Goal: Task Accomplishment & Management: Use online tool/utility

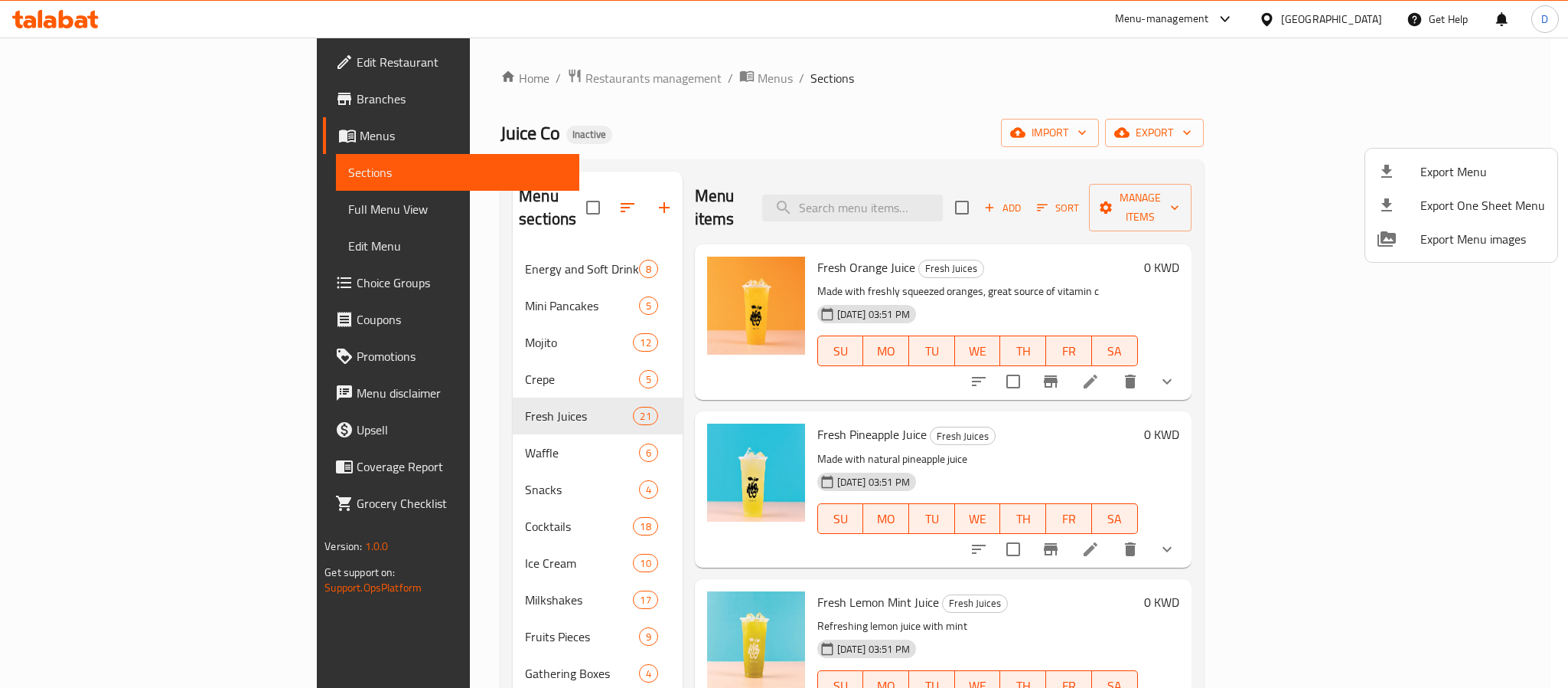
click at [1353, 14] on div at bounding box center [784, 344] width 1568 height 688
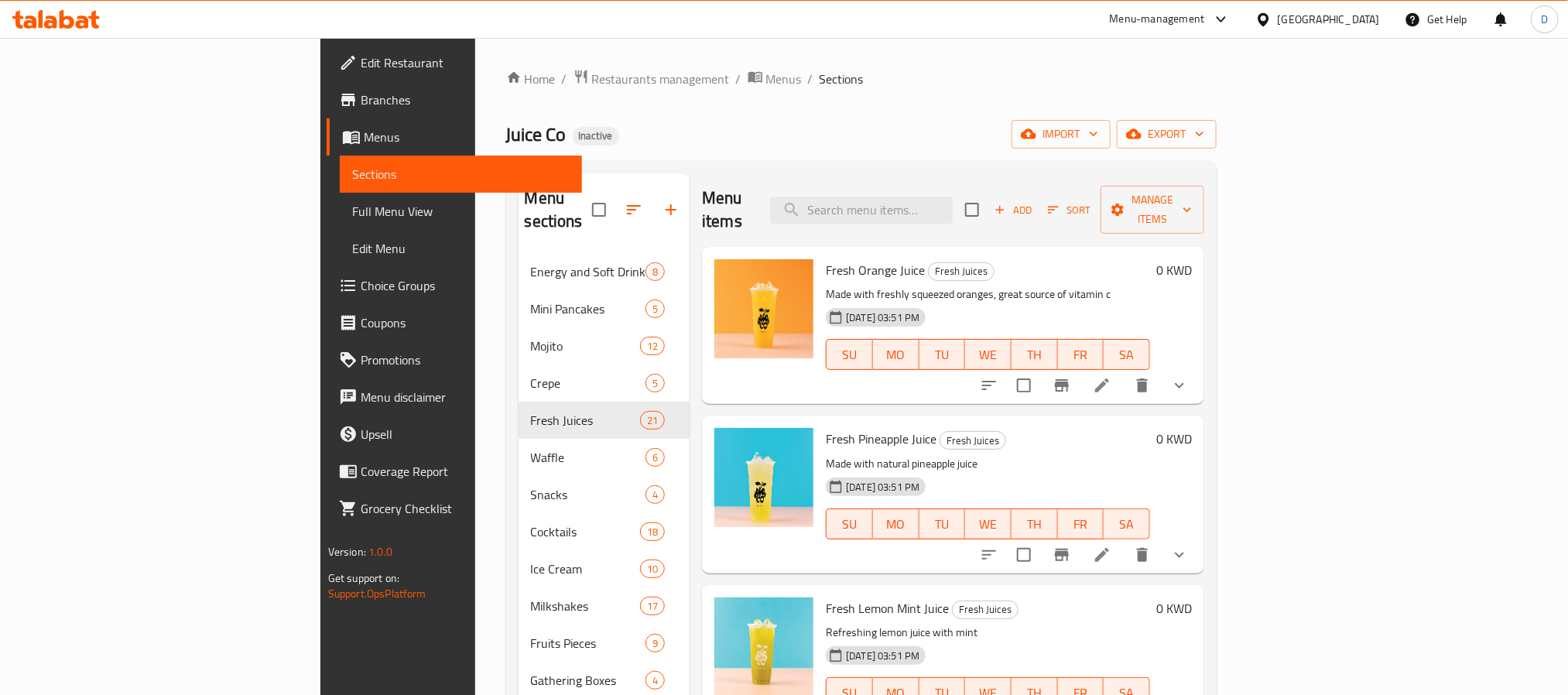
click at [1368, 21] on div "Kuwait" at bounding box center [1328, 20] width 102 height 17
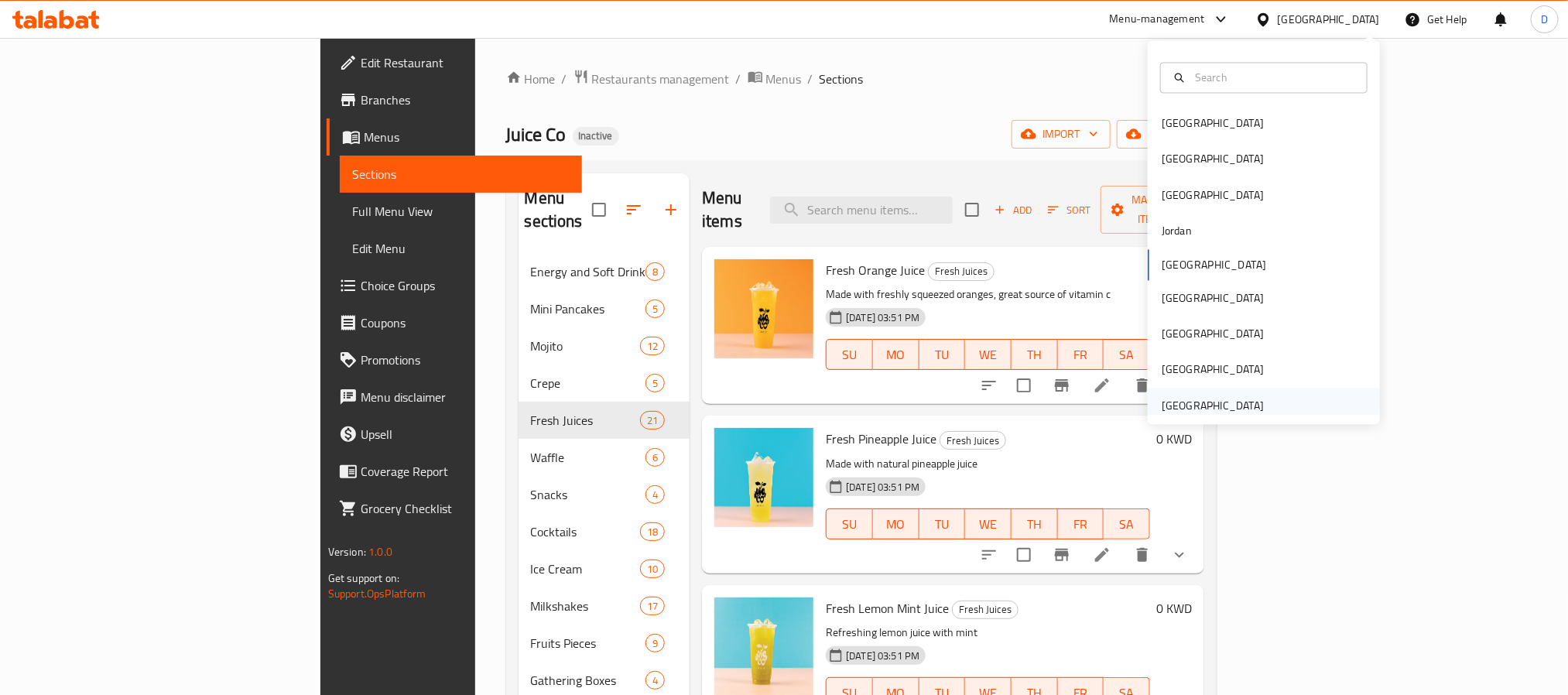
click at [1254, 404] on div "[GEOGRAPHIC_DATA]" at bounding box center [1213, 405] width 127 height 35
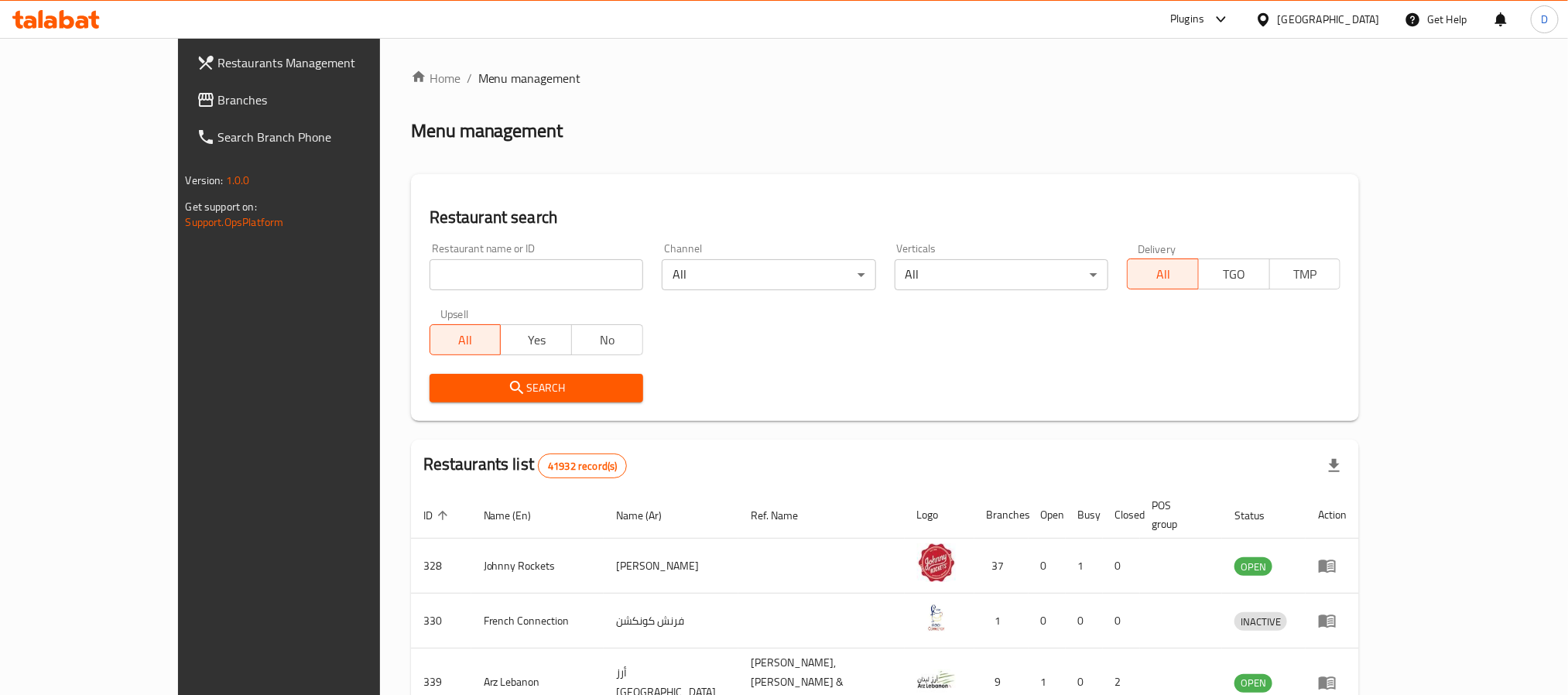
click at [1193, 17] on div "Plugins" at bounding box center [1187, 20] width 34 height 19
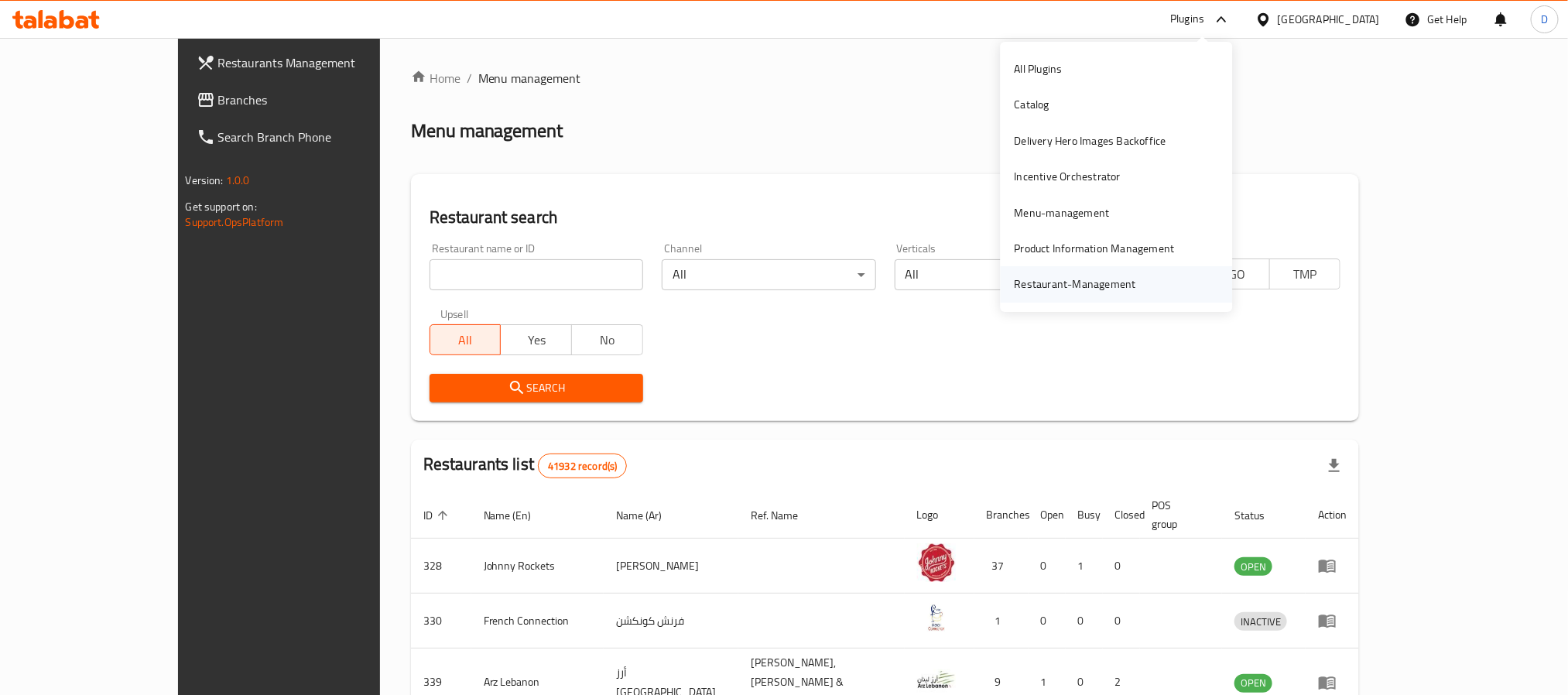
click at [1052, 284] on div "Restaurant-Management" at bounding box center [1075, 284] width 122 height 17
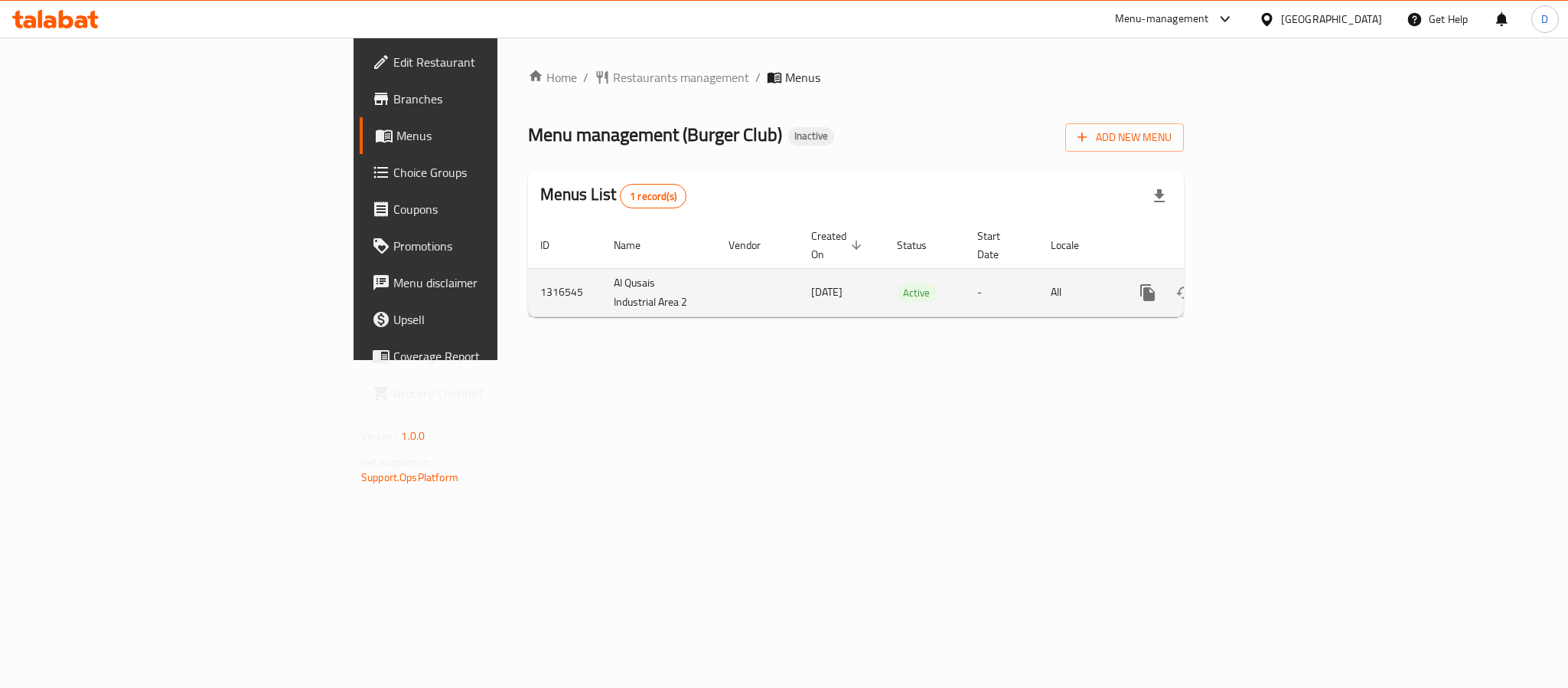
click at [1277, 274] on link "enhanced table" at bounding box center [1258, 292] width 37 height 37
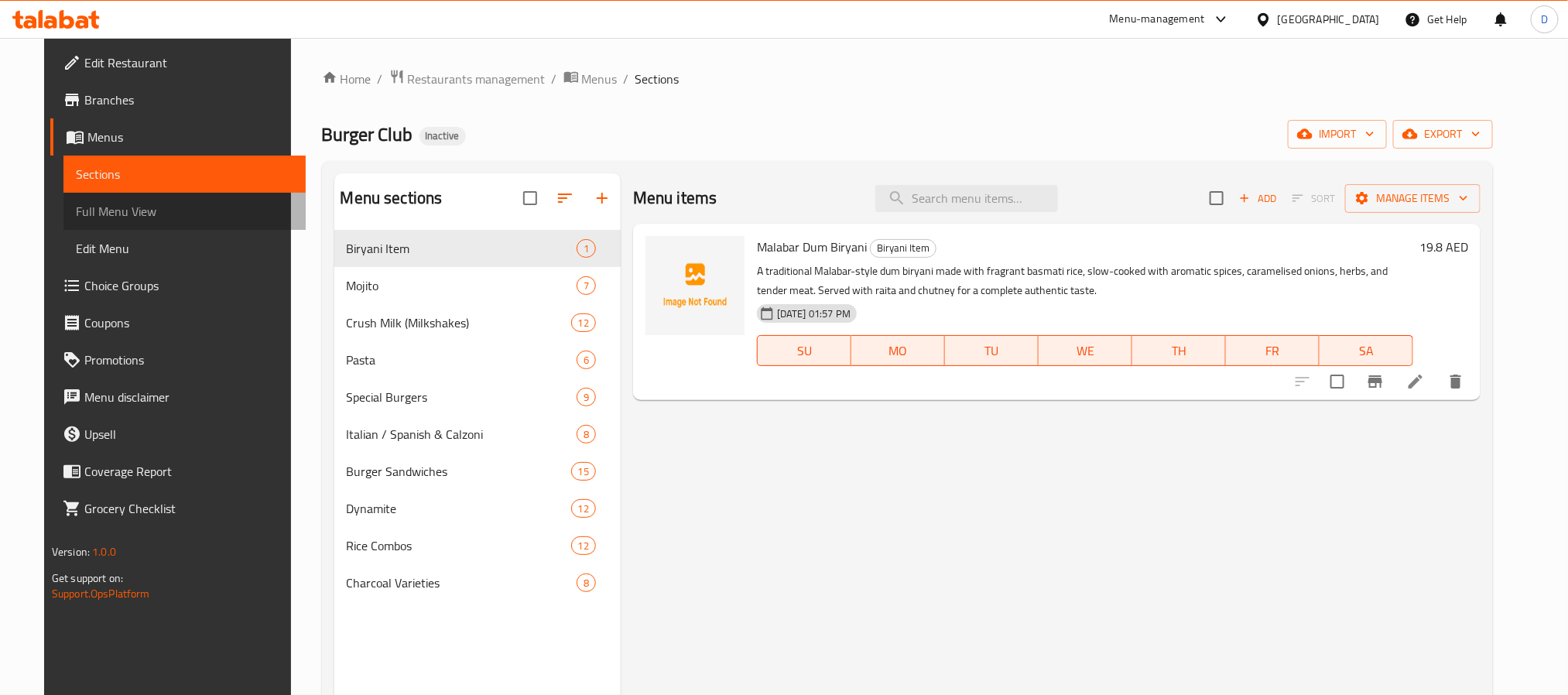
click at [144, 212] on span "Full Menu View" at bounding box center [184, 211] width 217 height 19
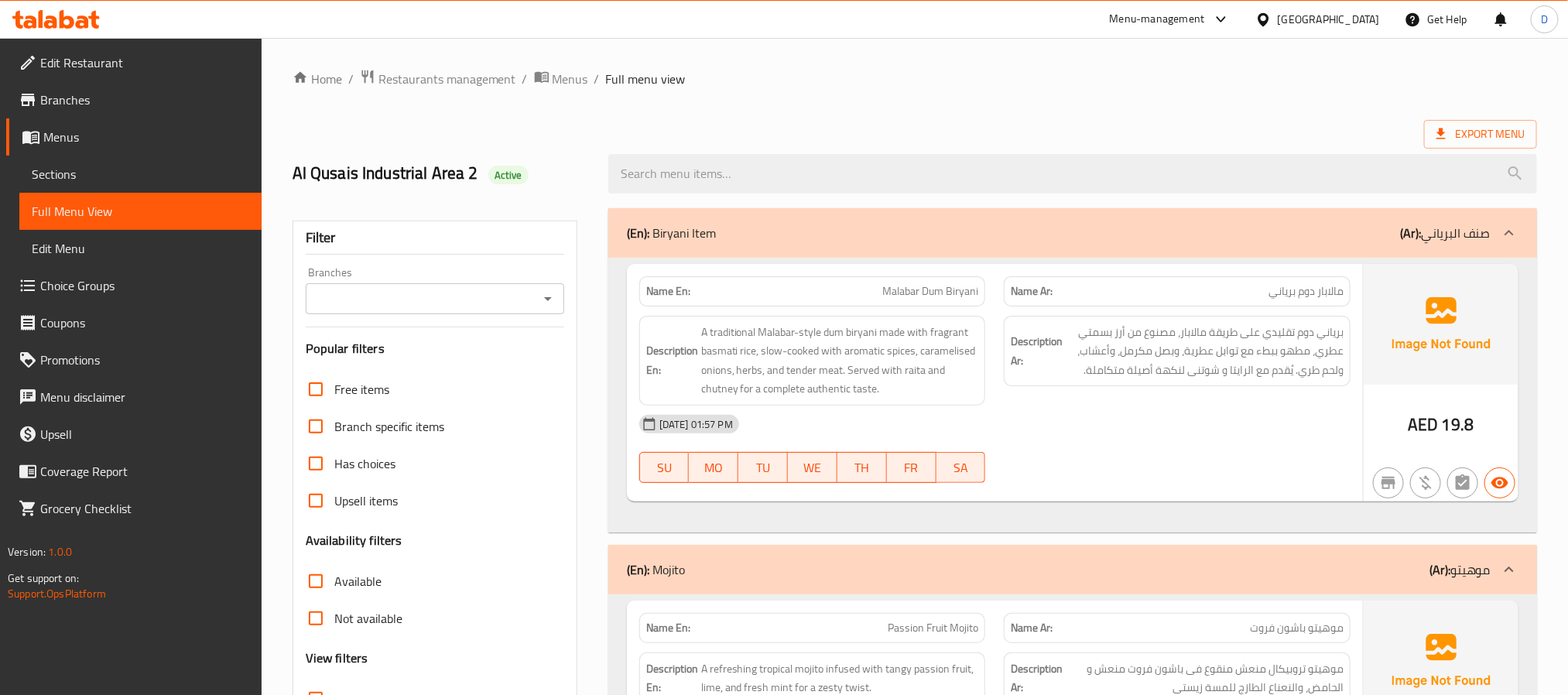
click at [1087, 412] on div "[DATE] 01:57 PM" at bounding box center [995, 423] width 730 height 37
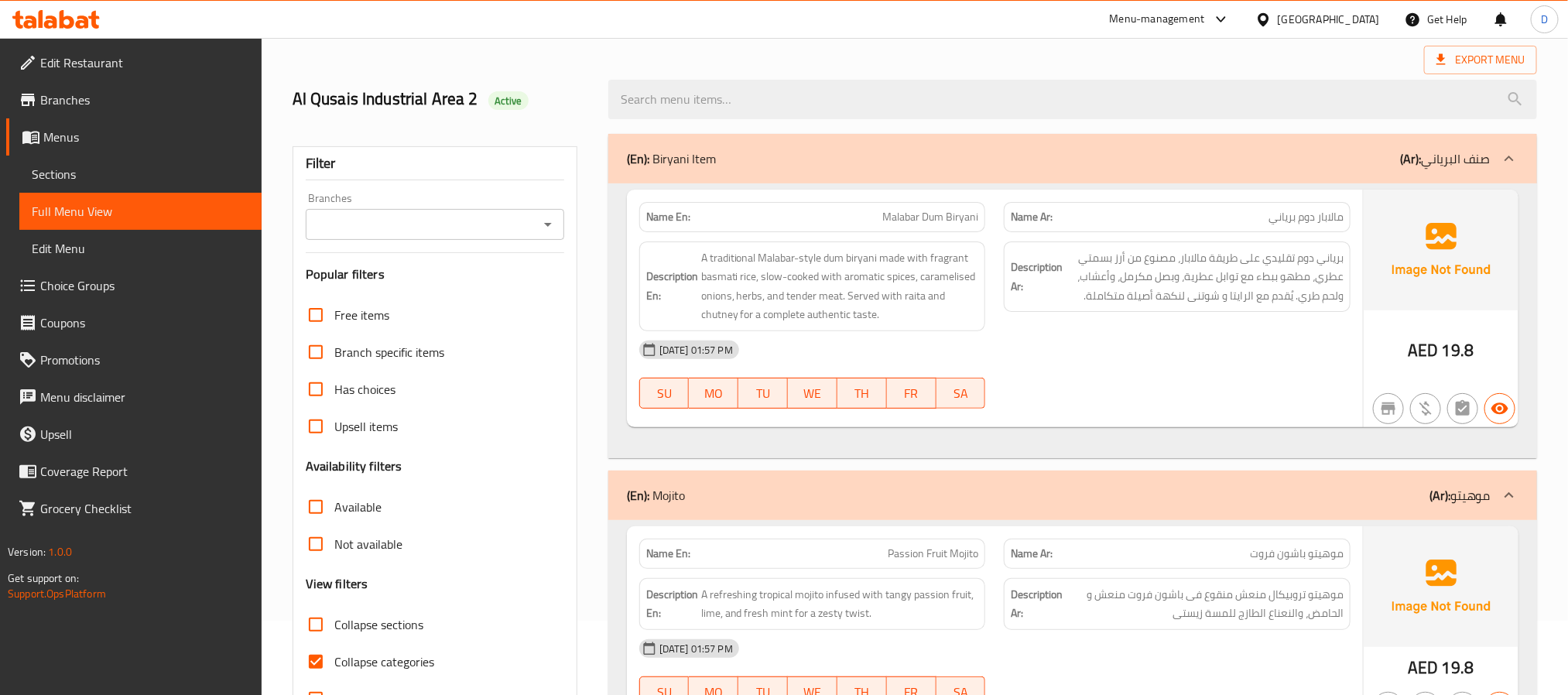
scroll to position [116, 0]
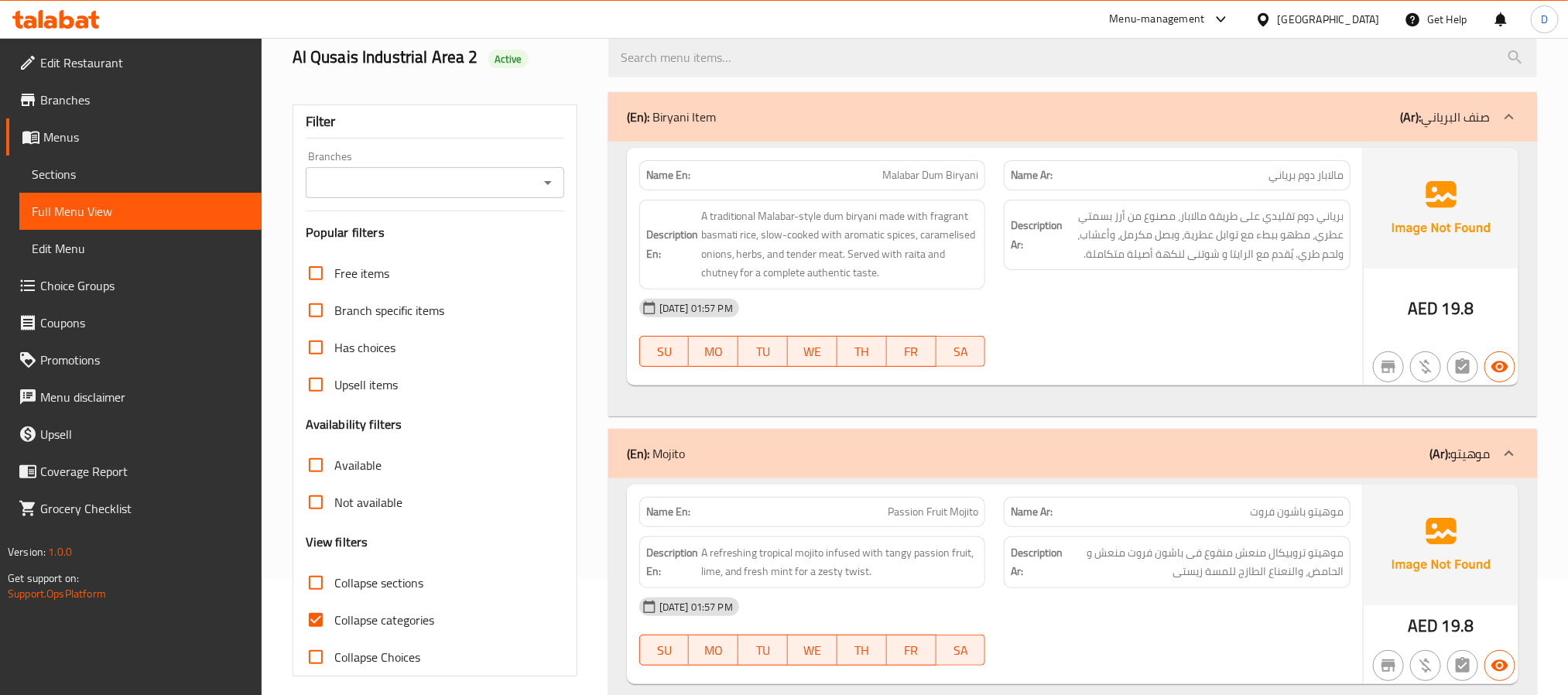
click at [388, 616] on span "Collapse categories" at bounding box center [384, 619] width 100 height 19
click at [334, 616] on input "Collapse categories" at bounding box center [315, 619] width 37 height 37
checkbox input "false"
click at [419, 573] on span "Collapse sections" at bounding box center [378, 583] width 89 height 19
click at [334, 571] on input "Collapse sections" at bounding box center [315, 582] width 37 height 37
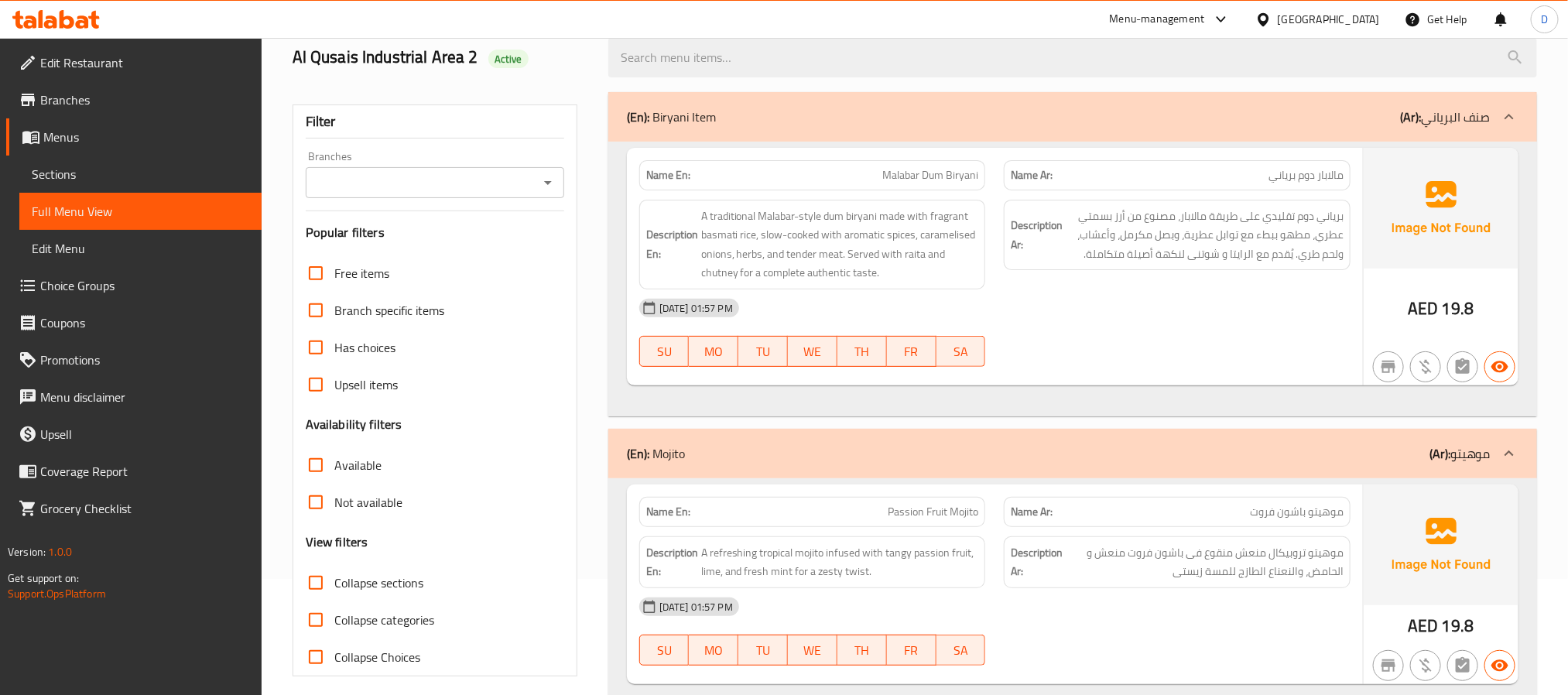
checkbox input "true"
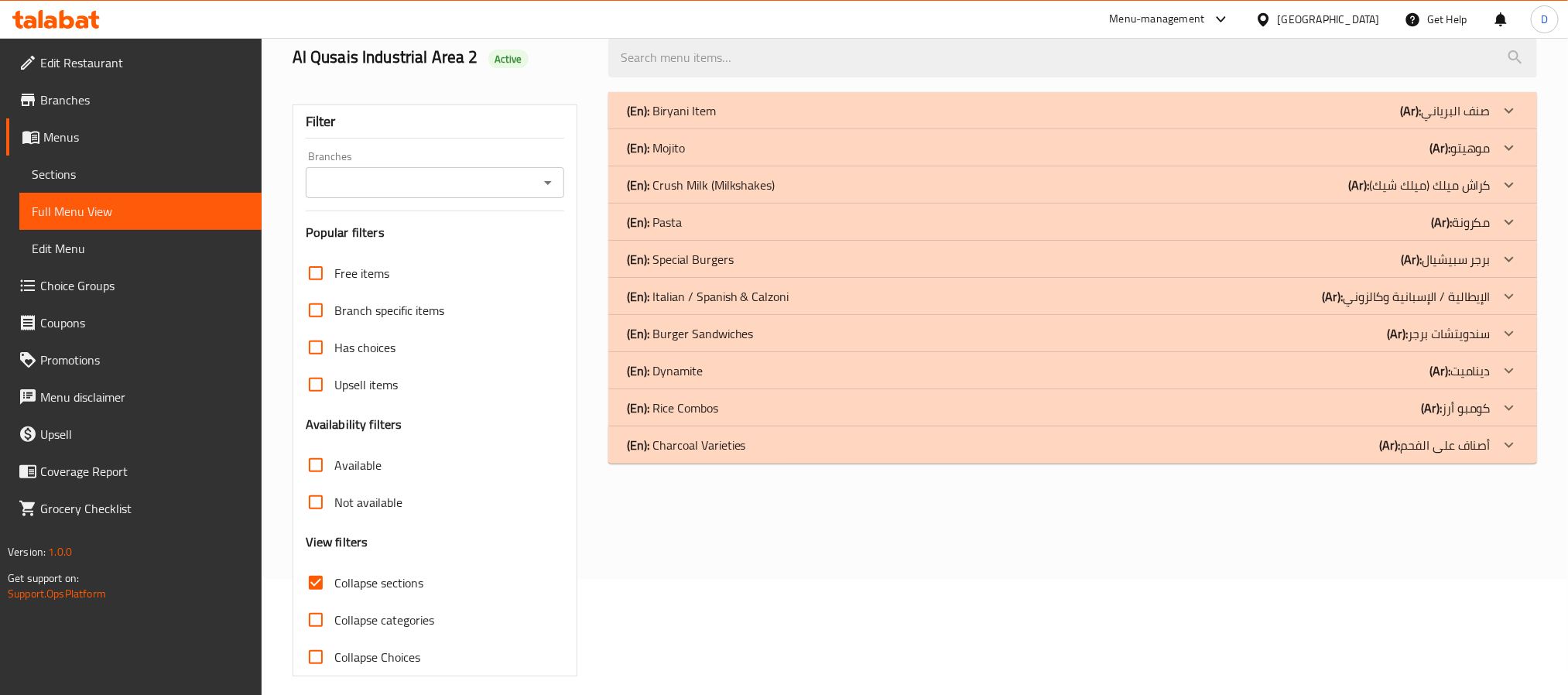
drag, startPoint x: 1152, startPoint y: 112, endPoint x: 1175, endPoint y: 211, distance: 101.6
click at [1152, 112] on div "(En): [PERSON_NAME] (Ar): صنف البرياني" at bounding box center [1058, 111] width 863 height 19
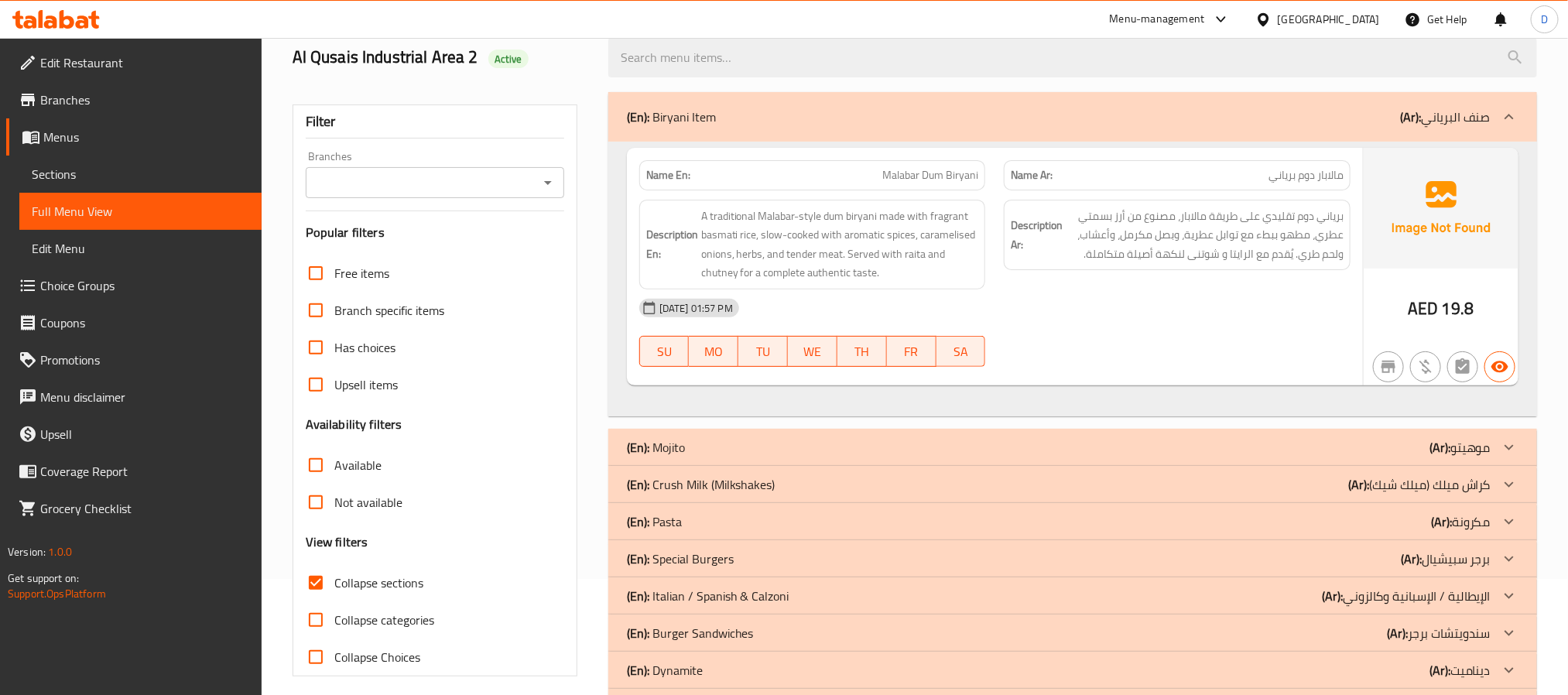
click at [1303, 446] on div "(En): Mojito (Ar): موهيتو" at bounding box center [1058, 447] width 863 height 19
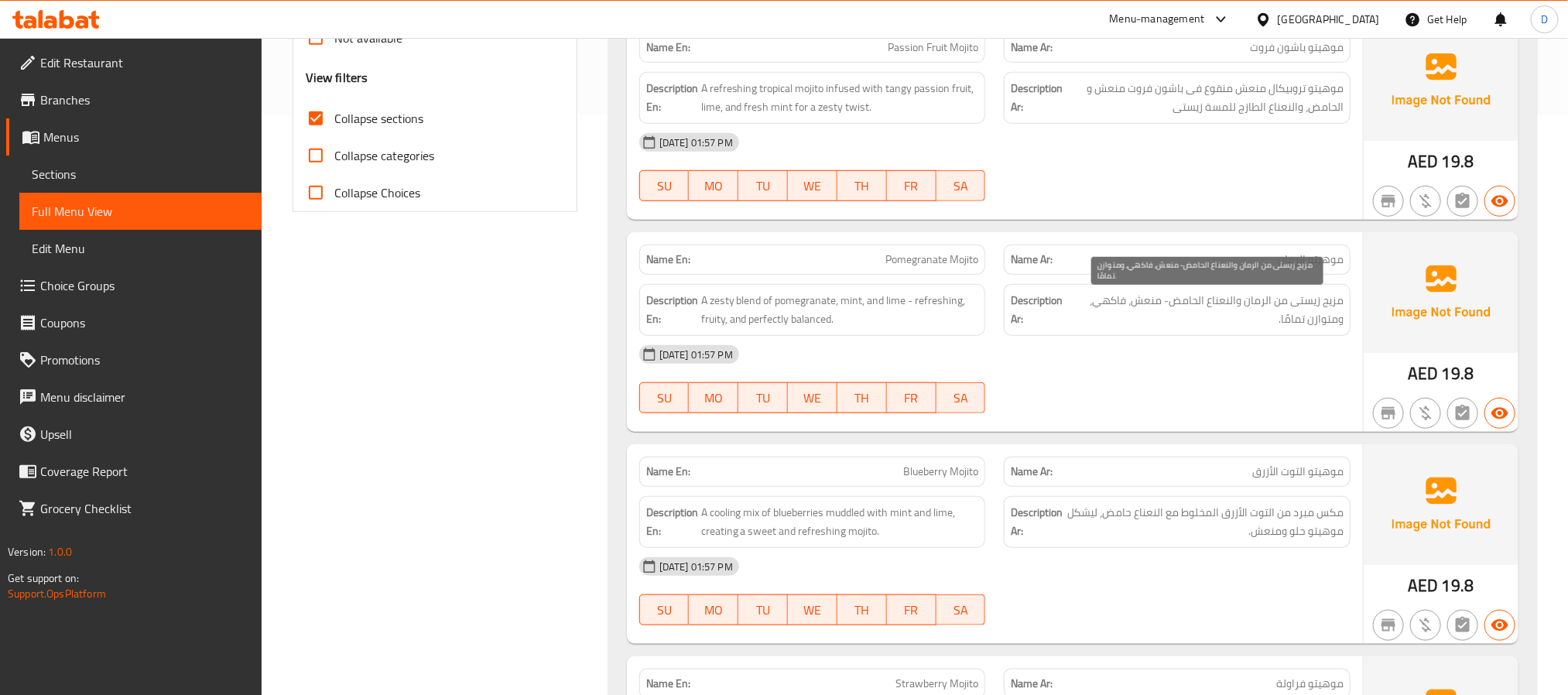
scroll to position [696, 0]
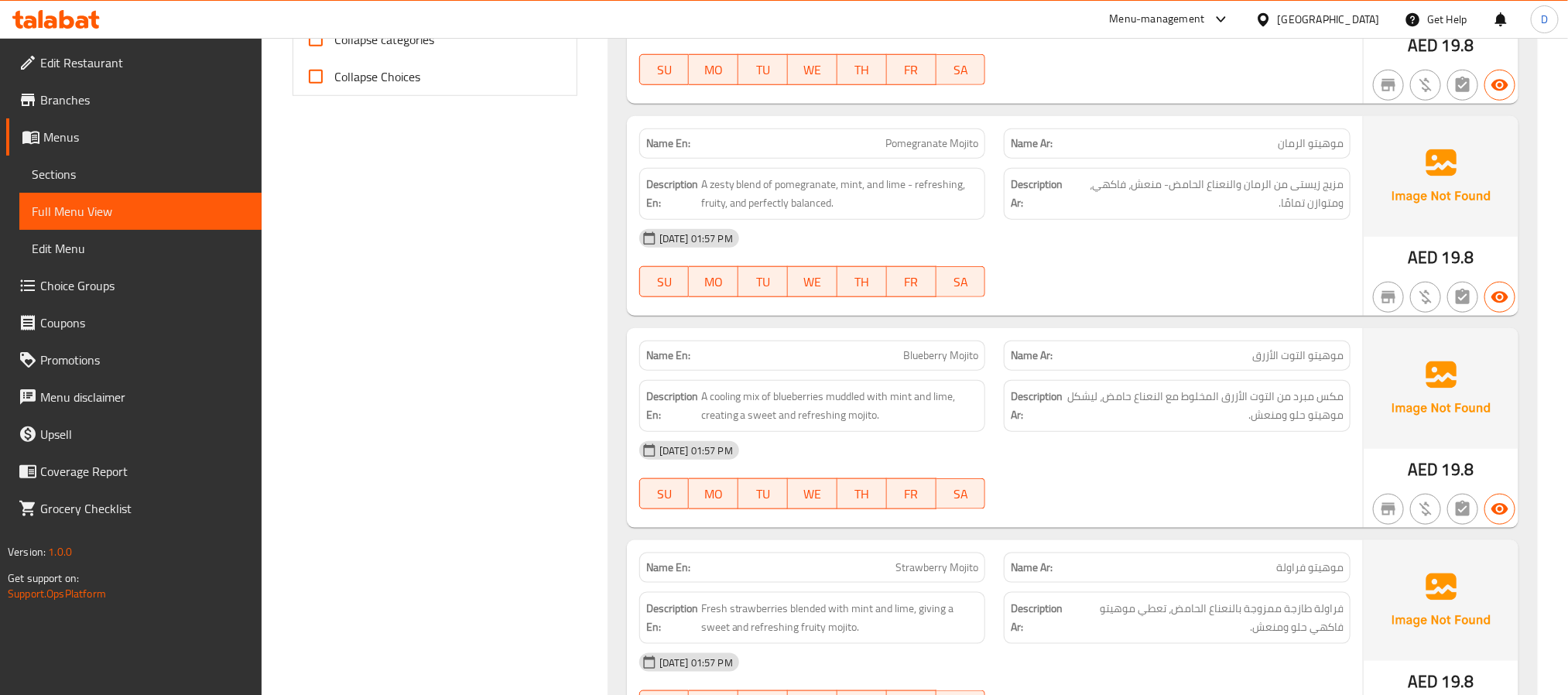
click at [1020, 468] on div "[DATE] 01:57 PM" at bounding box center [995, 450] width 730 height 37
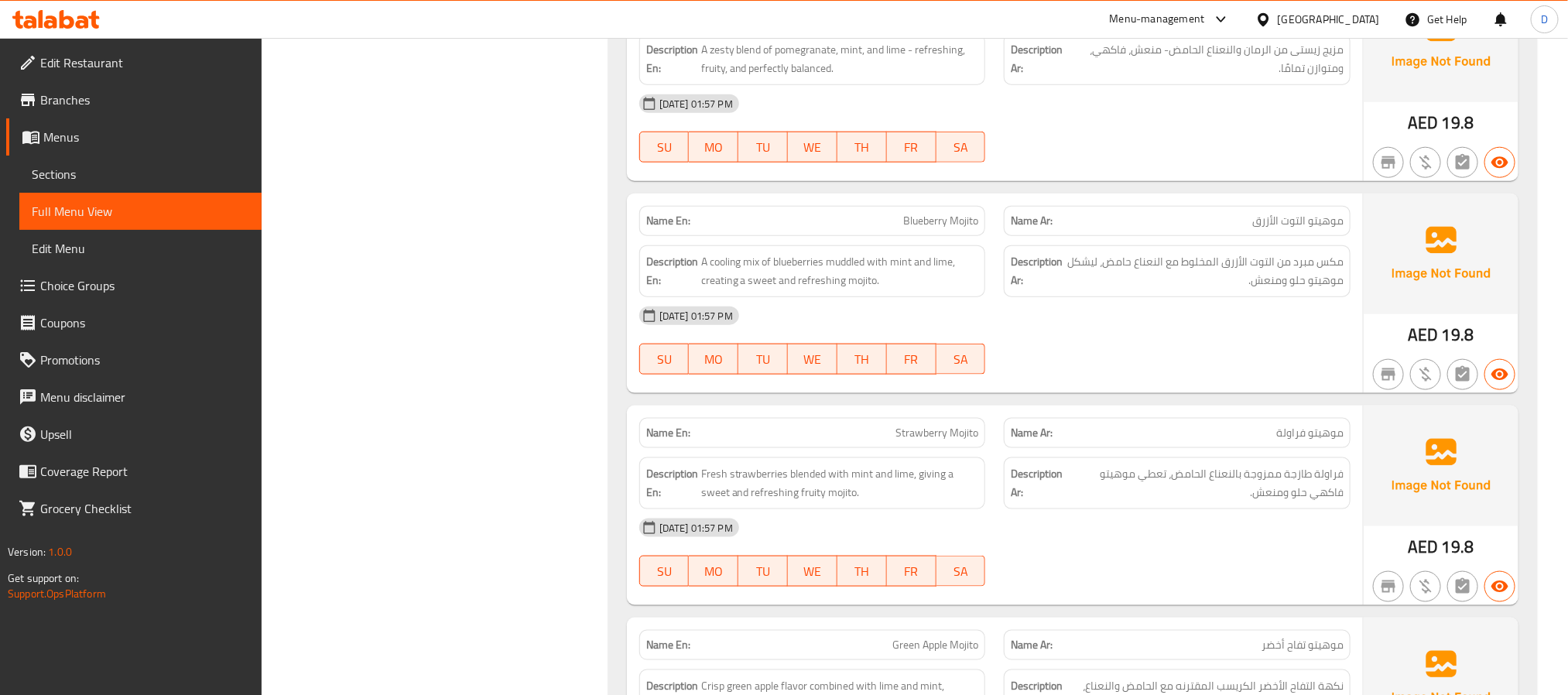
scroll to position [928, 0]
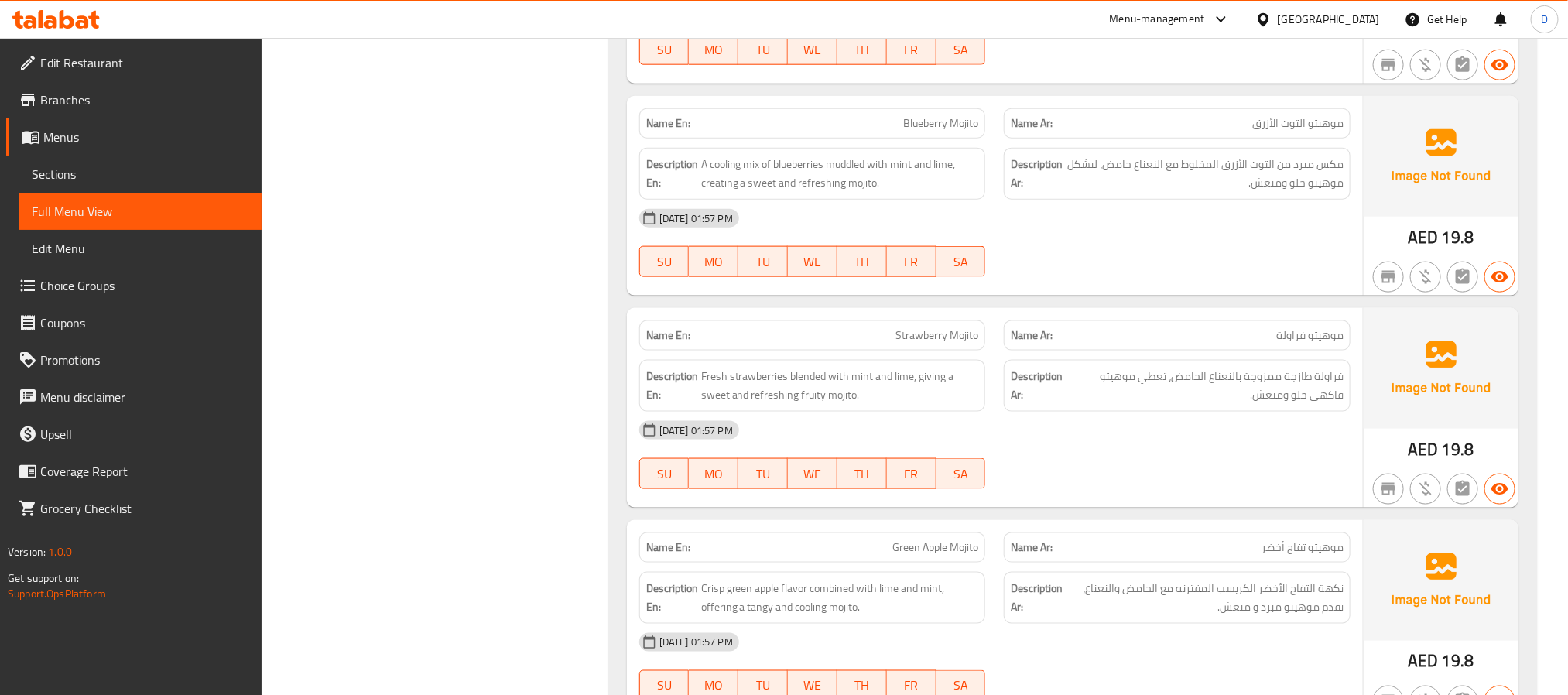
click at [1209, 237] on div "[DATE] 01:57 PM" at bounding box center [995, 218] width 730 height 37
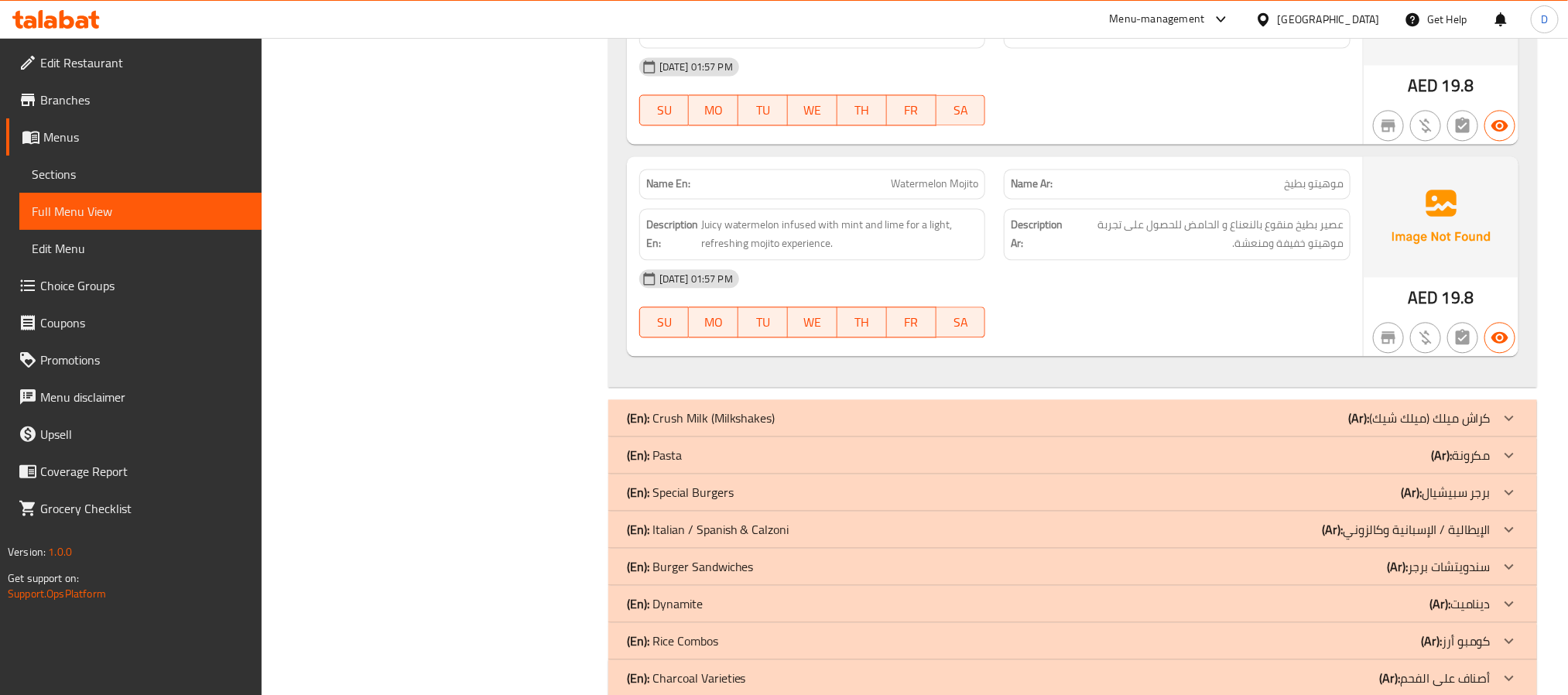
scroll to position [1741, 0]
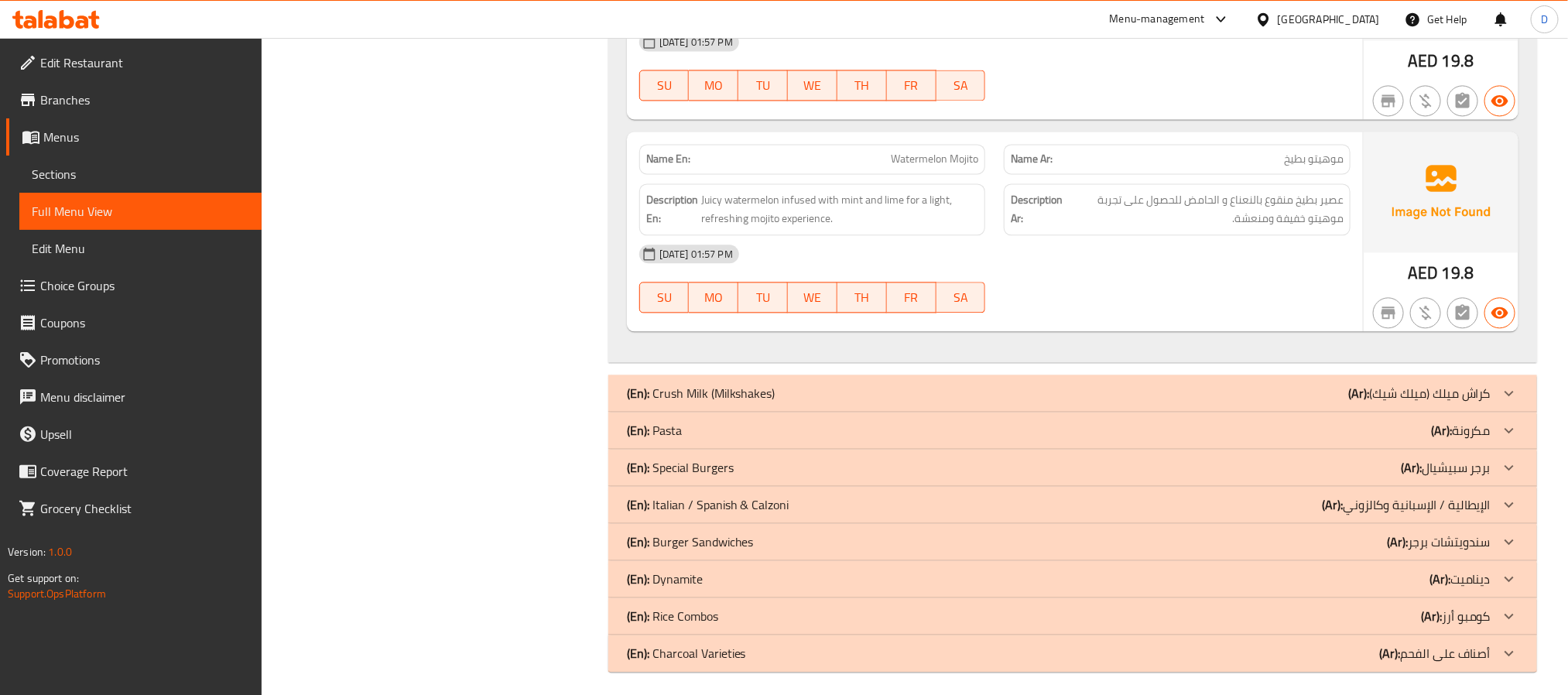
click at [1214, 390] on div "(En): Crush Milk (Milkshakes) (Ar): كراش ميلك (ميلك شيك)" at bounding box center [1073, 392] width 929 height 37
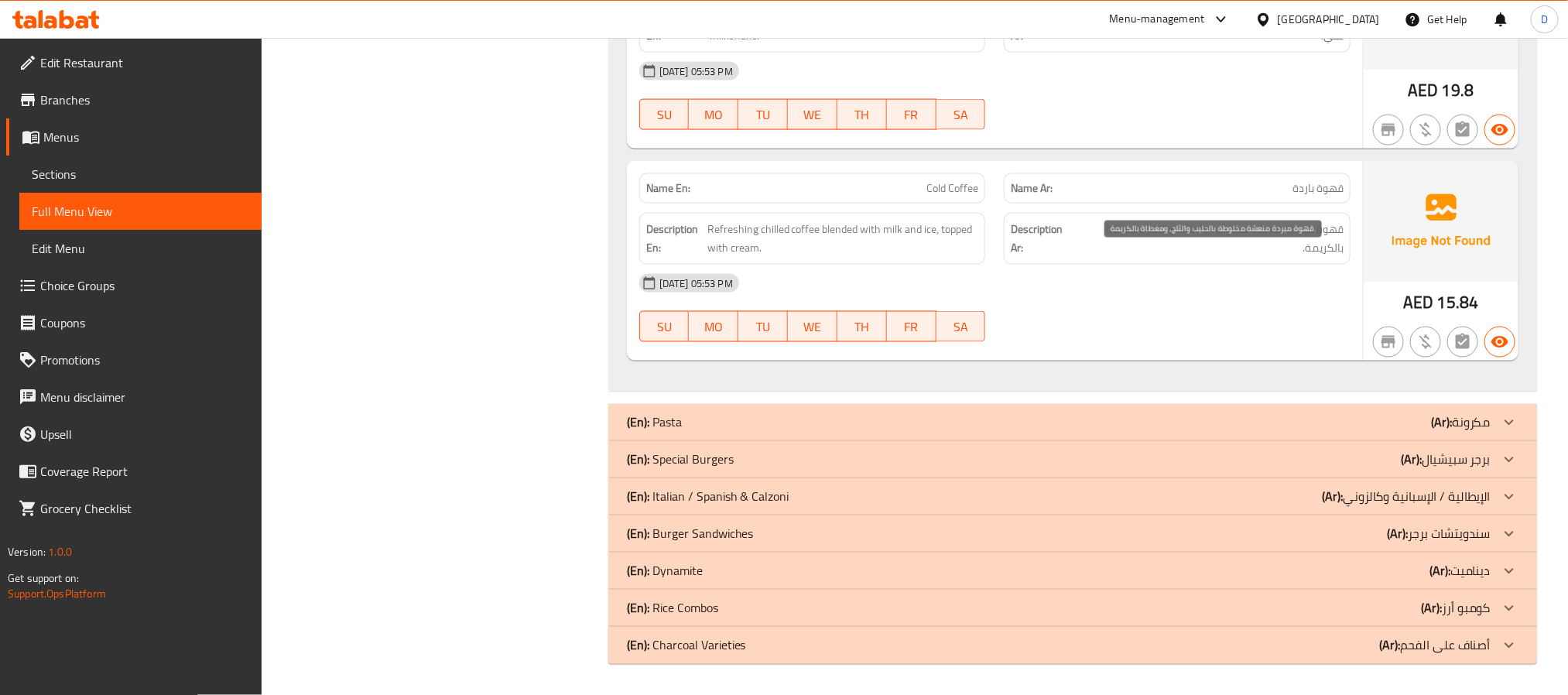
scroll to position [4370, 0]
click at [1251, 414] on div "(En): Pasta (Ar): مكرونة" at bounding box center [1058, 422] width 863 height 19
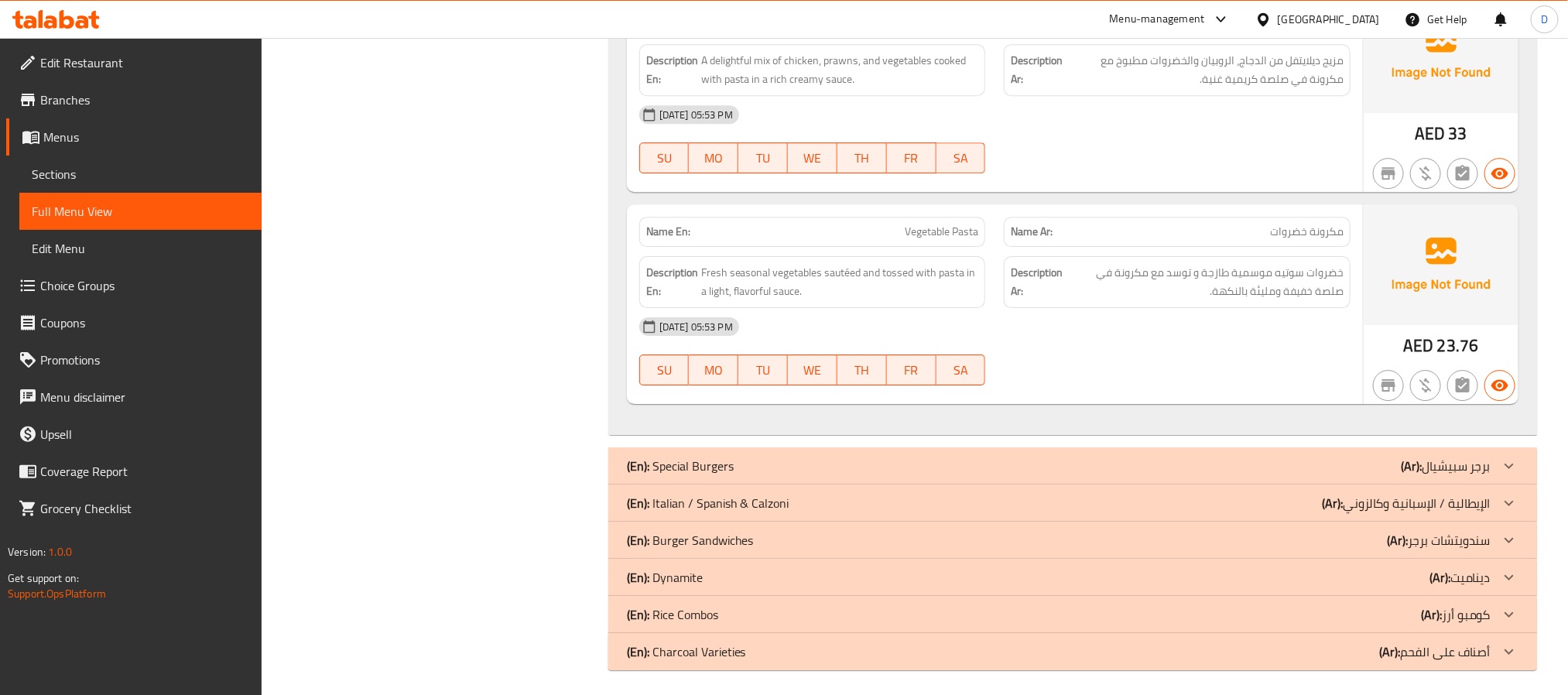
scroll to position [5666, 0]
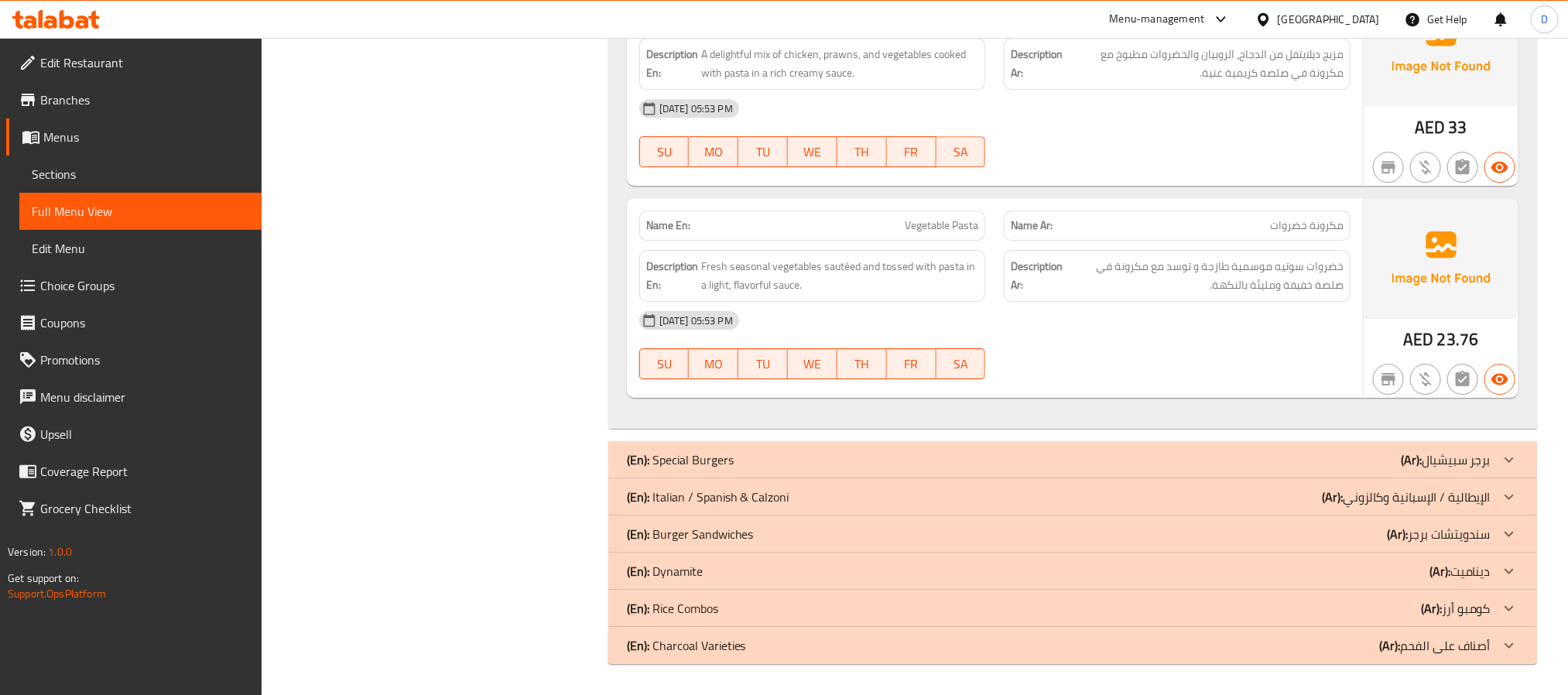
click at [1175, 478] on div "(En): Special Burgers (Ar): برجر سبيشيال" at bounding box center [1073, 459] width 929 height 37
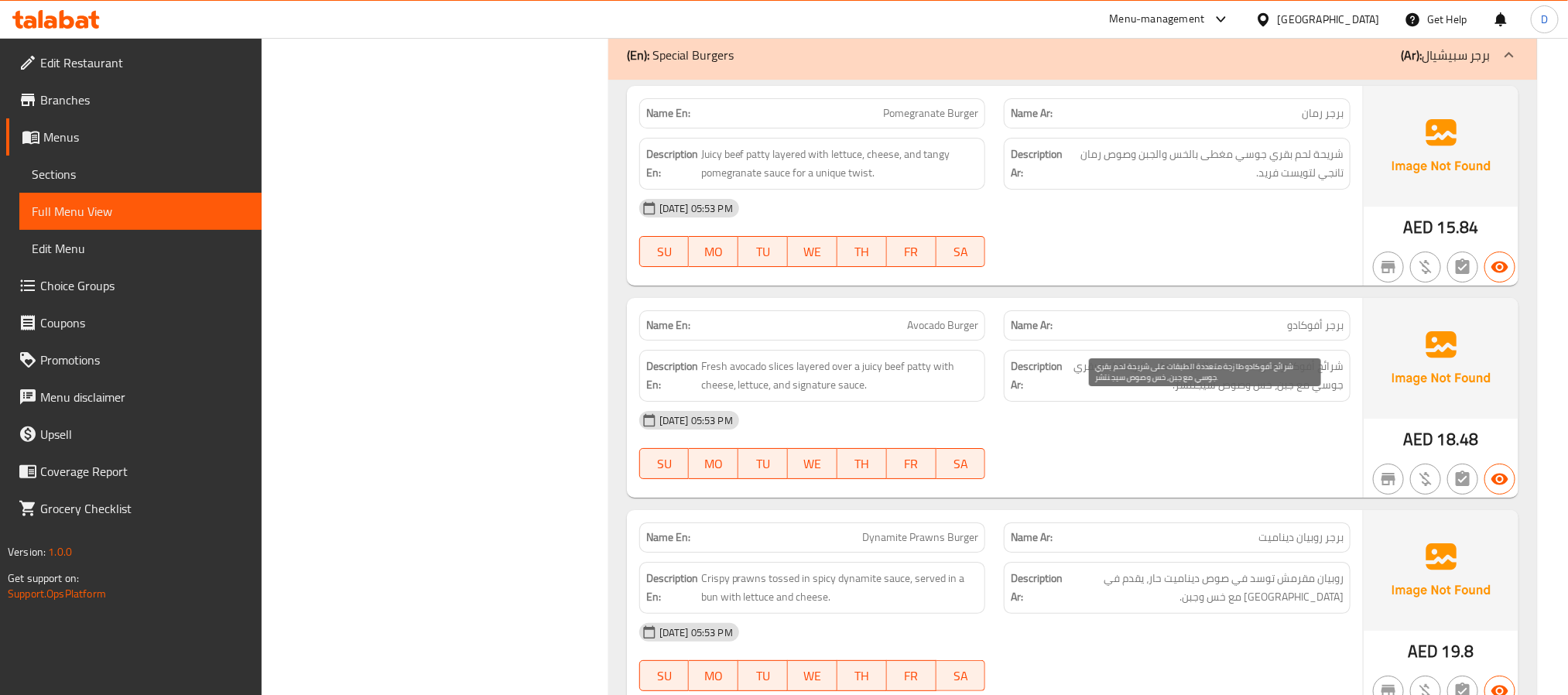
scroll to position [6111, 0]
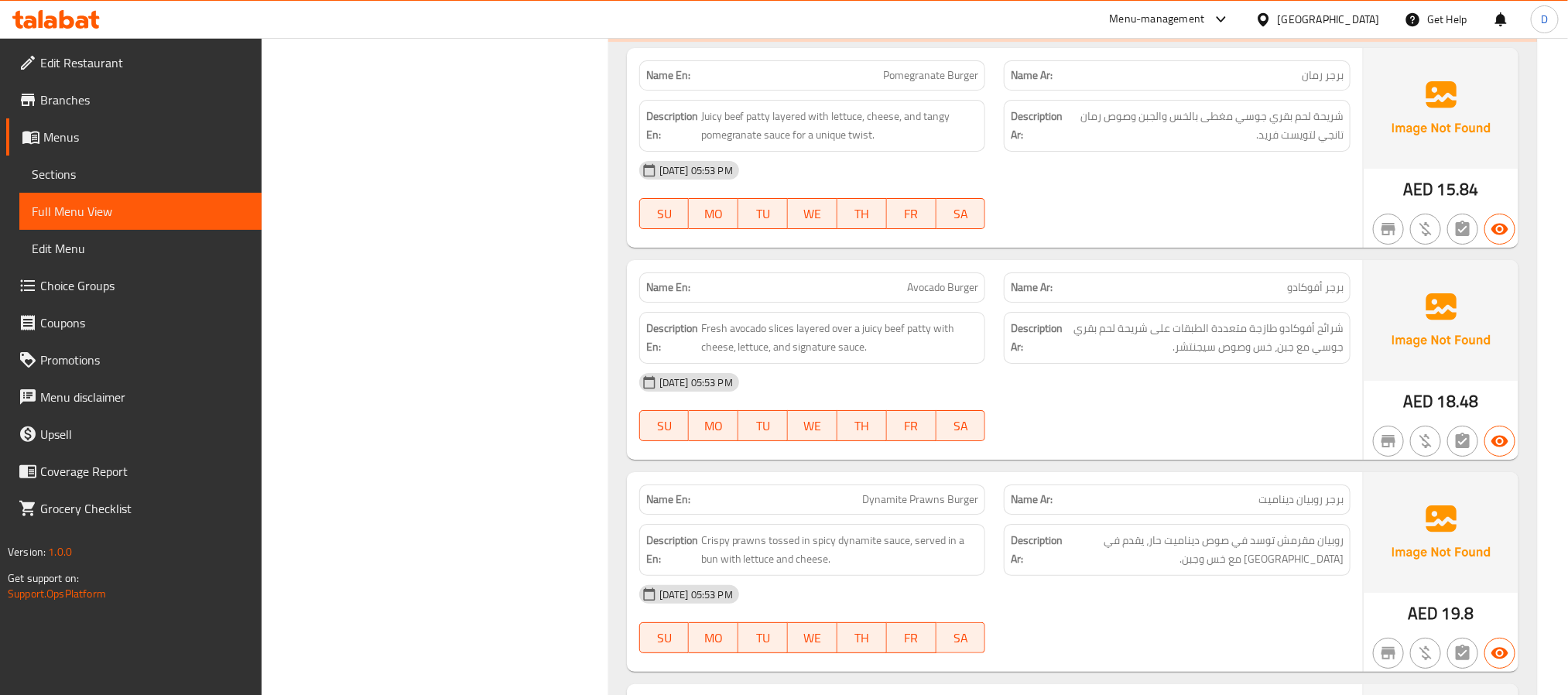
click at [1329, 189] on div "[DATE] 05:53 PM" at bounding box center [995, 170] width 730 height 37
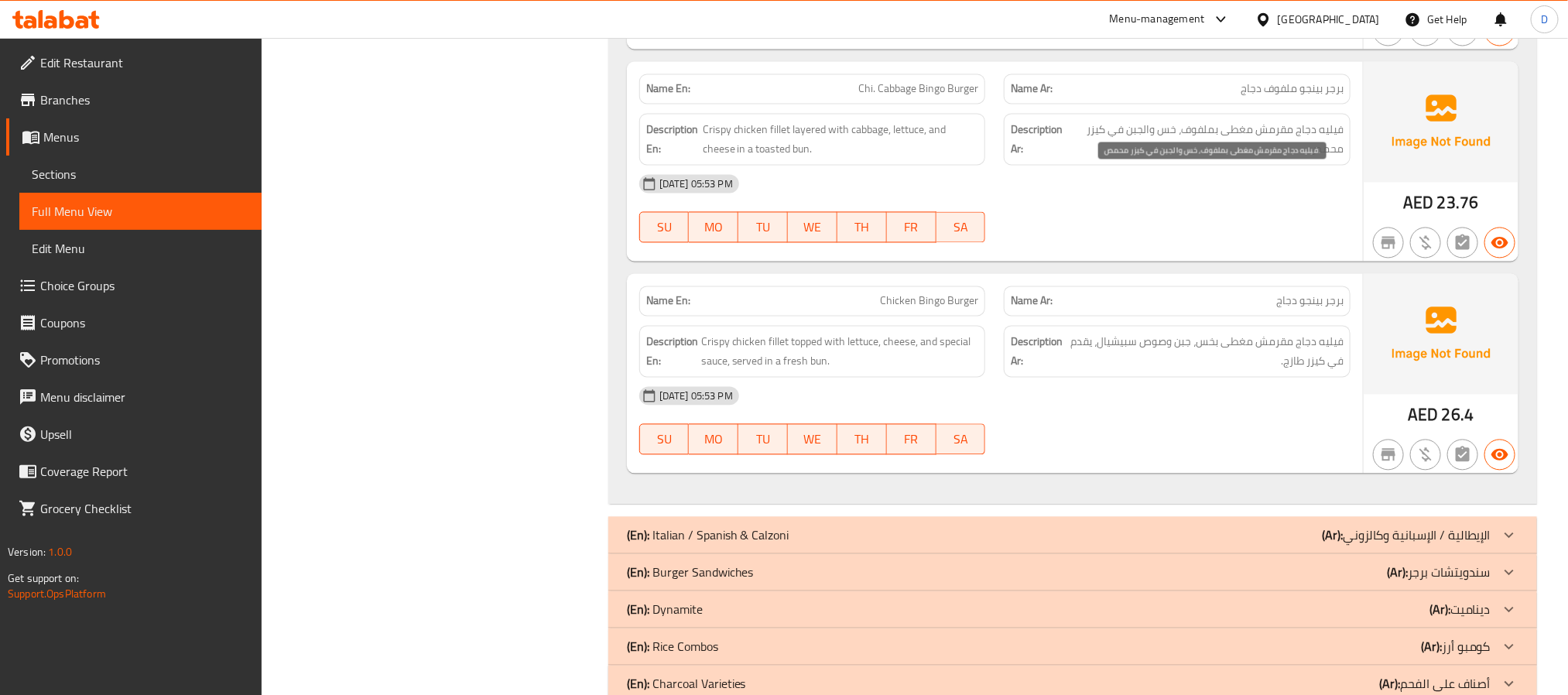
scroll to position [7852, 0]
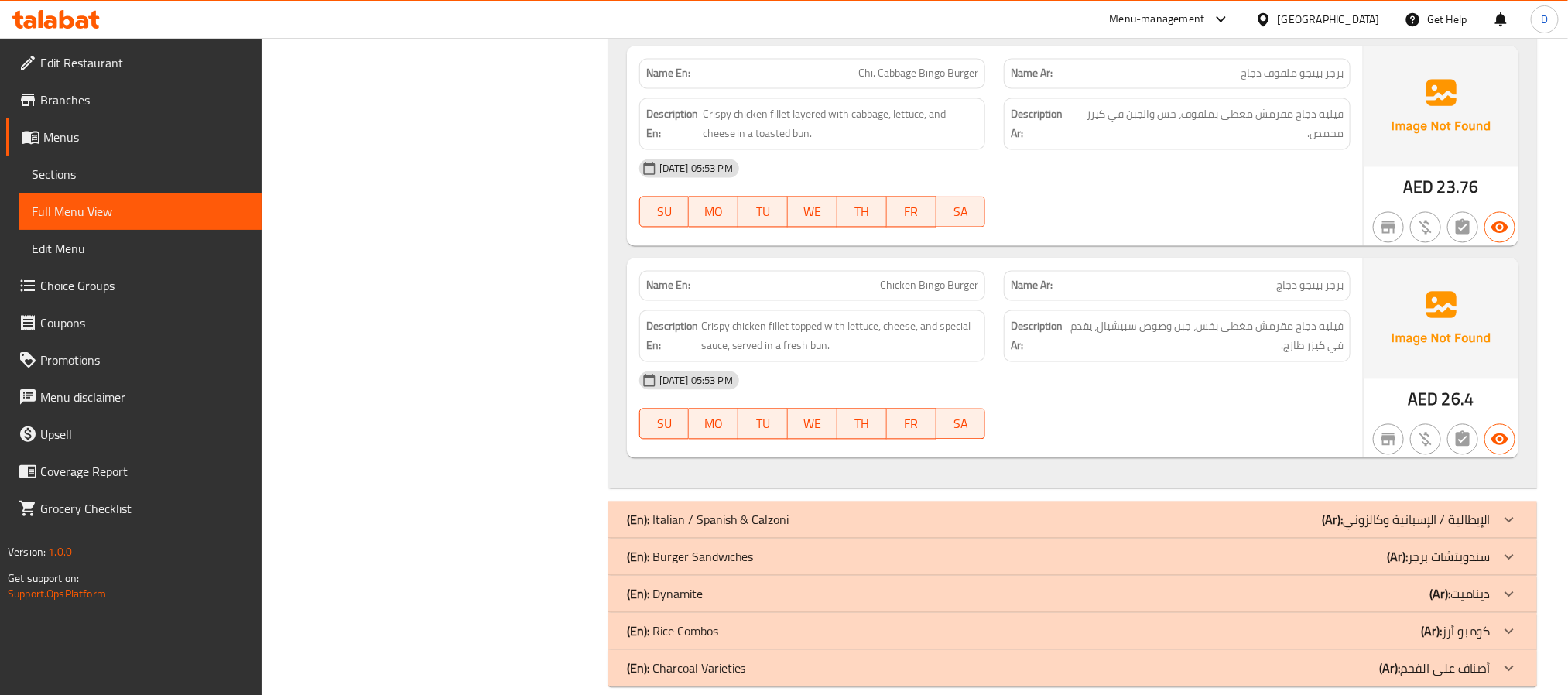
click at [1159, 529] on div "(En): Italian / Spanish & Calzoni (Ar): الإيطالية / الإسبانية وكالزوني" at bounding box center [1058, 519] width 863 height 19
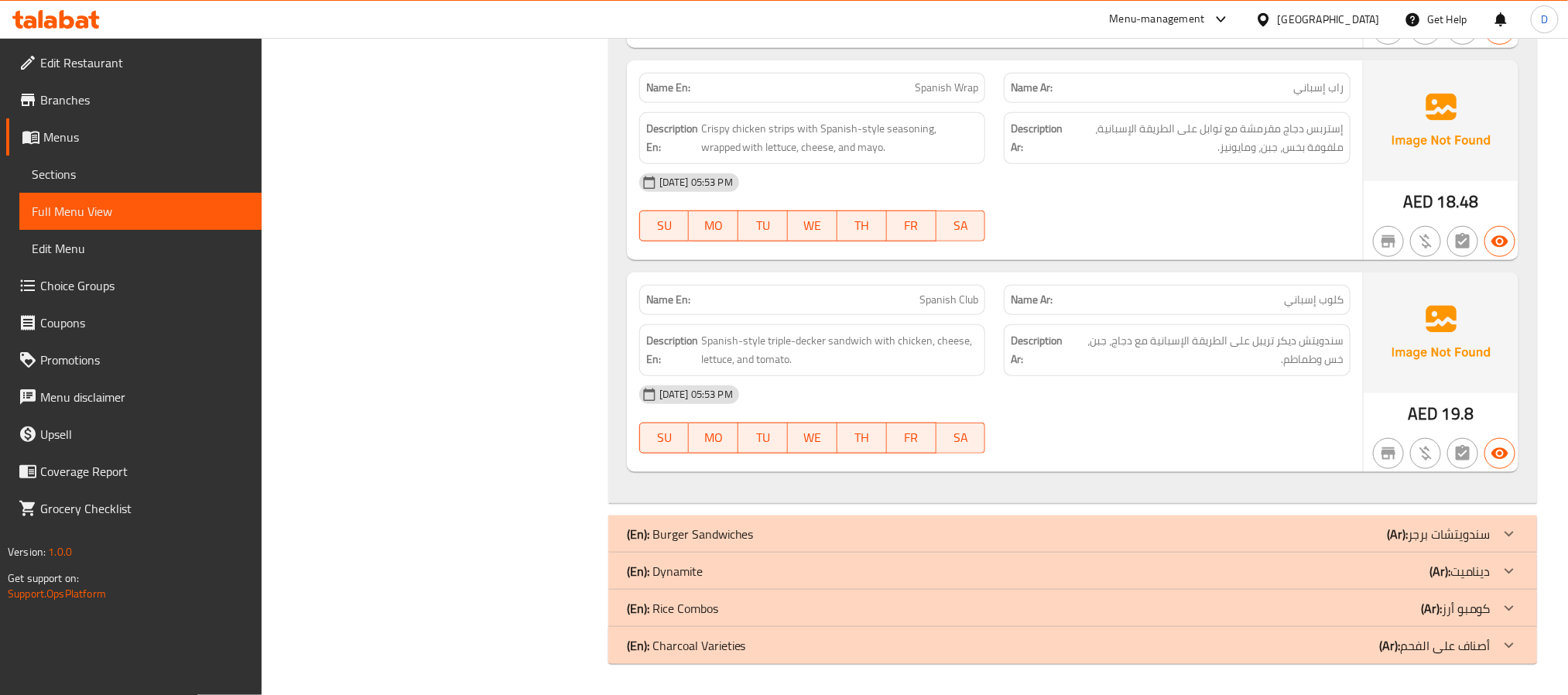
scroll to position [10172, 0]
drag, startPoint x: 1144, startPoint y: 541, endPoint x: 1160, endPoint y: 420, distance: 122.1
click at [1144, 541] on div "(En): Burger Sandwiches (Ar): سندويتشات برجر" at bounding box center [1073, 533] width 929 height 37
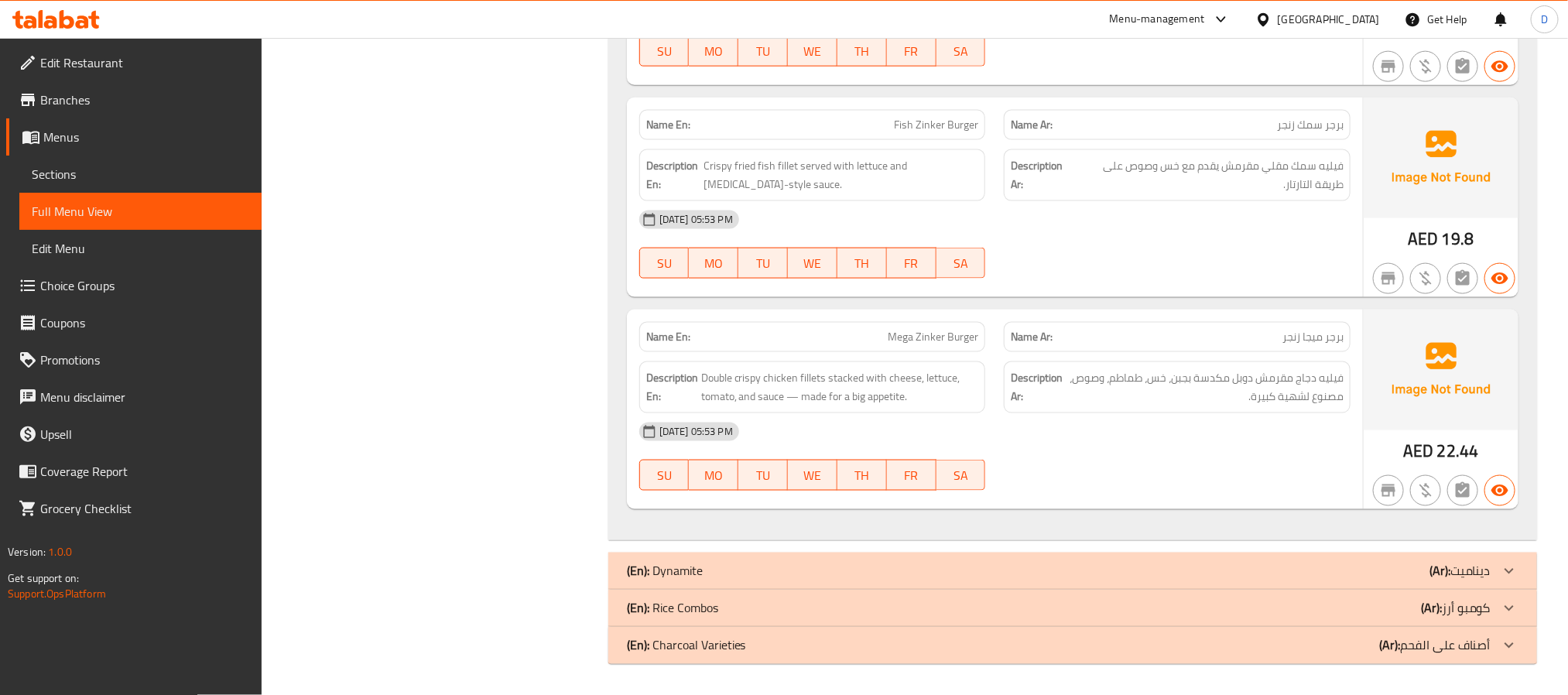
scroll to position [13699, 0]
click at [1243, 565] on div "(En): Dynamite (Ar): ديناميت" at bounding box center [1058, 571] width 863 height 19
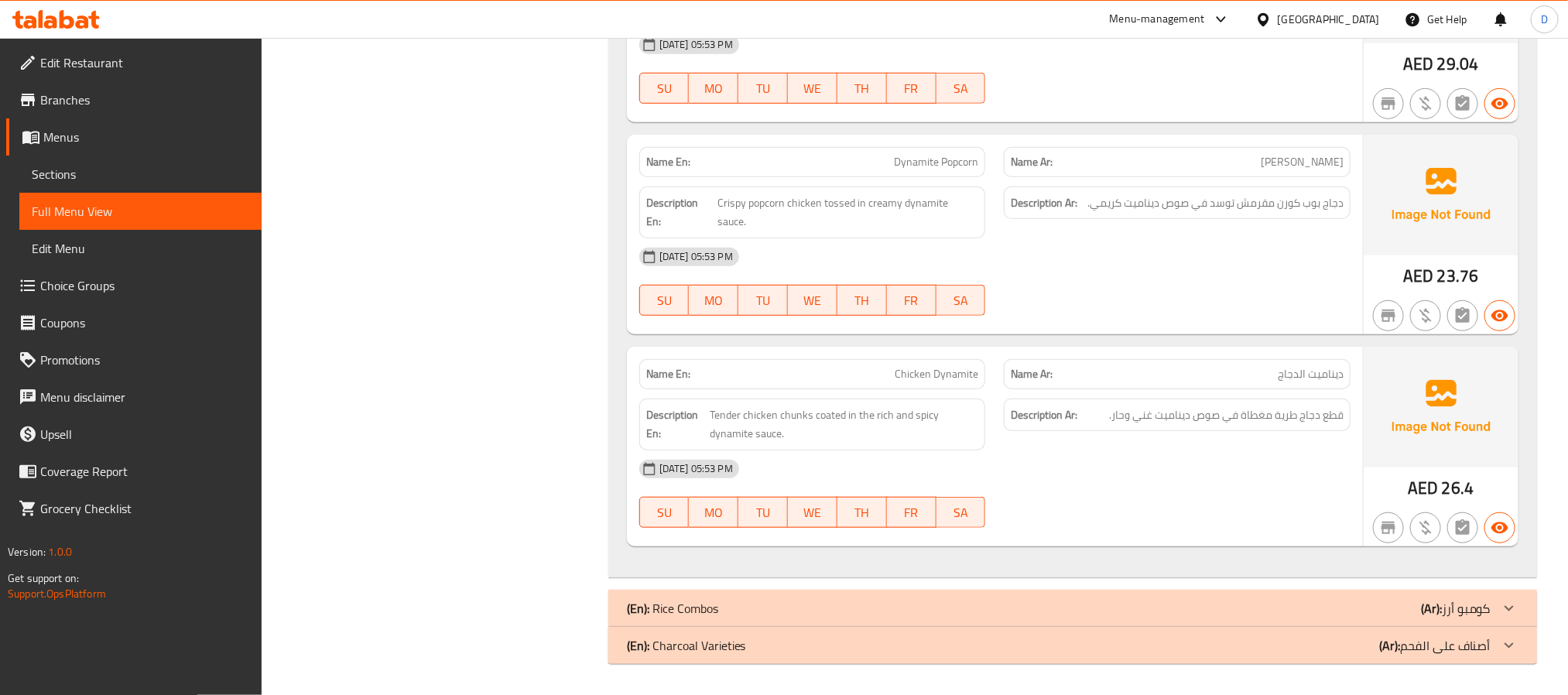
scroll to position [16290, 0]
drag, startPoint x: 1190, startPoint y: 595, endPoint x: 1250, endPoint y: 406, distance: 198.3
click at [1190, 595] on div "(En): Rice Combos (Ar): كومبو أرز" at bounding box center [1073, 607] width 929 height 37
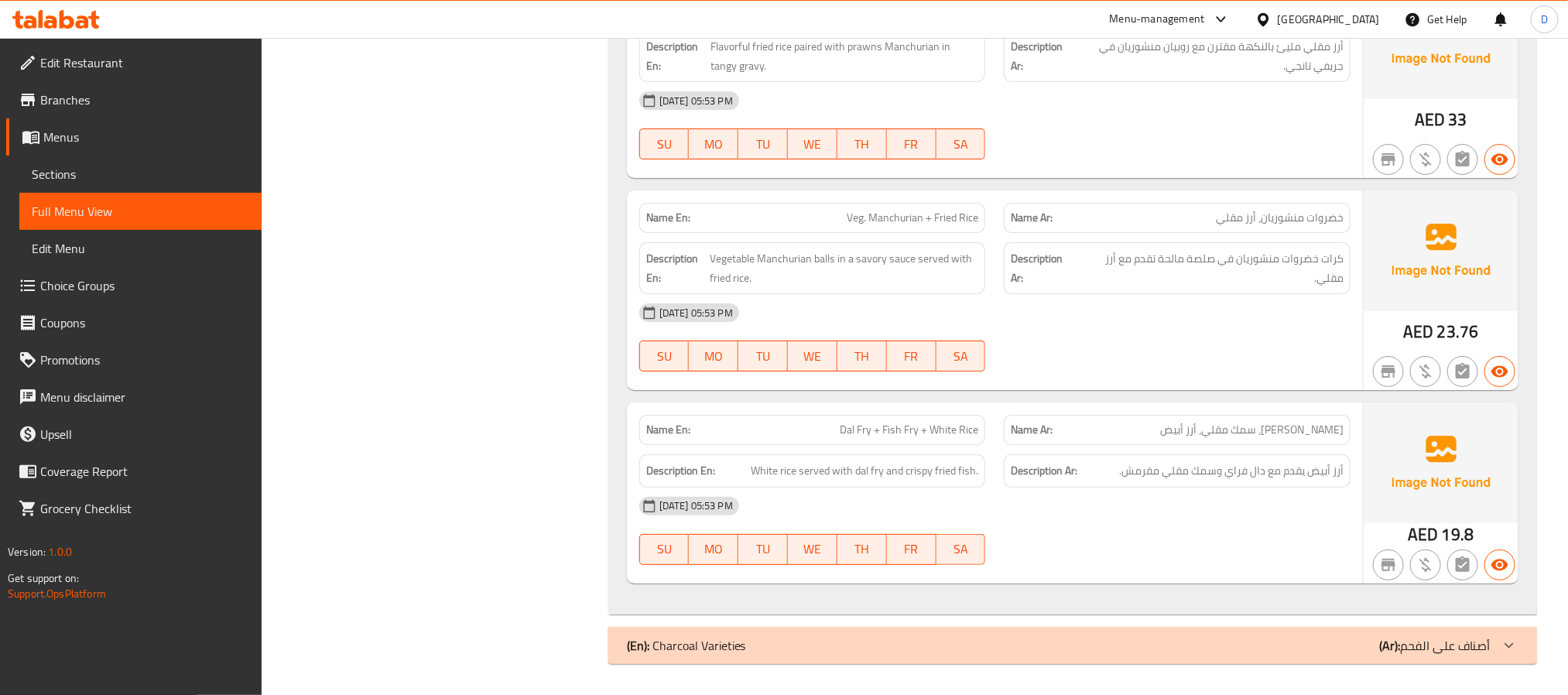
scroll to position [18842, 0]
click at [1133, 655] on div "(En): Charcoal Varieties (Ar): أصناف على الفحم" at bounding box center [1058, 645] width 863 height 19
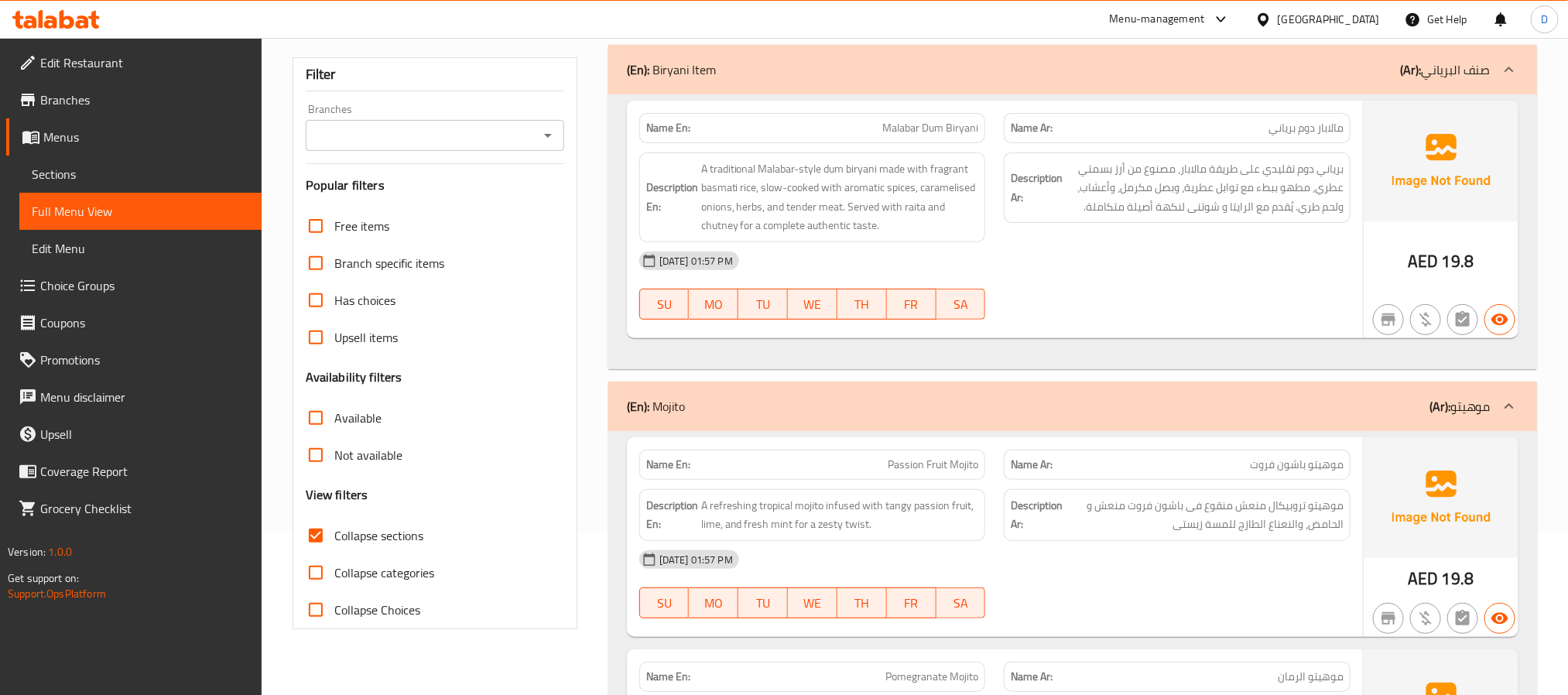
scroll to position [0, 0]
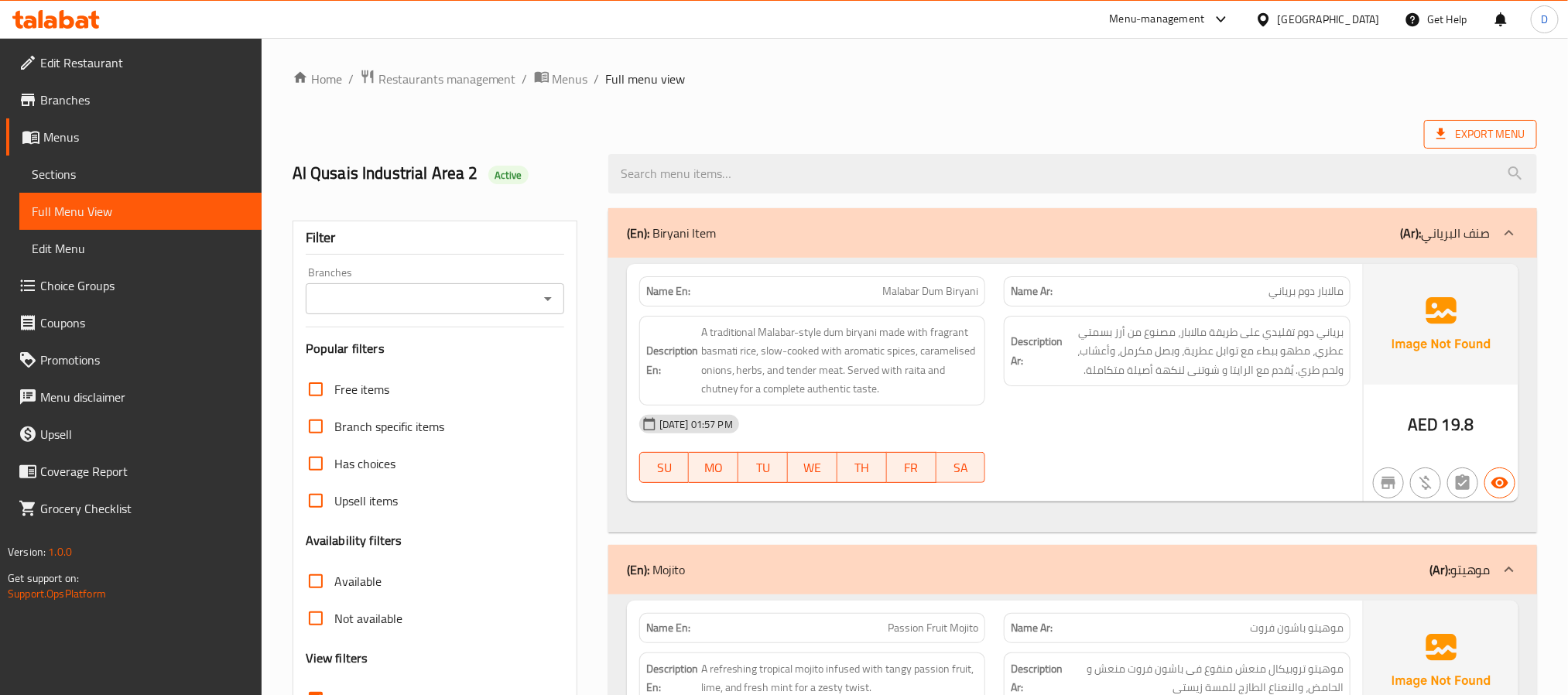
click at [1499, 129] on span "Export Menu" at bounding box center [1480, 134] width 88 height 20
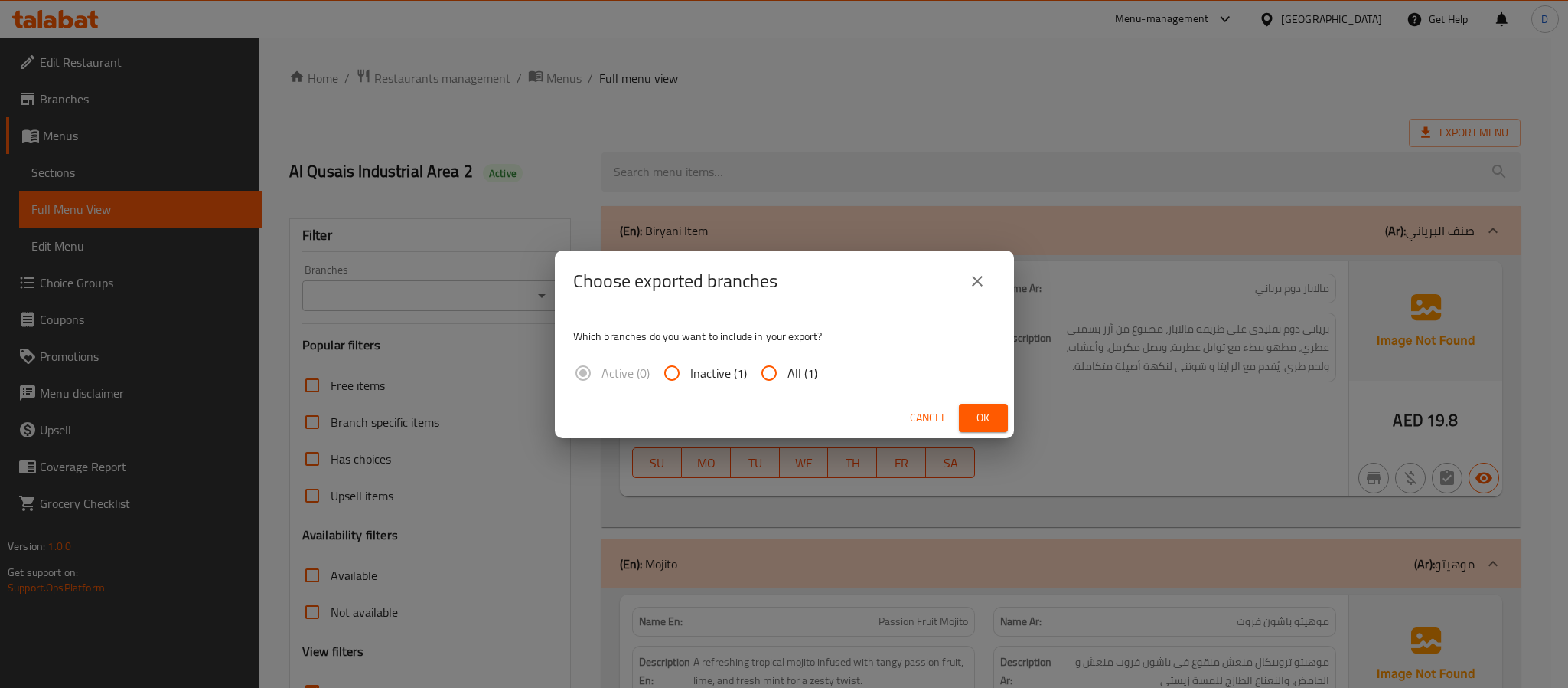
click at [999, 420] on button "Ok" at bounding box center [984, 417] width 49 height 28
